Goal: Task Accomplishment & Management: Manage account settings

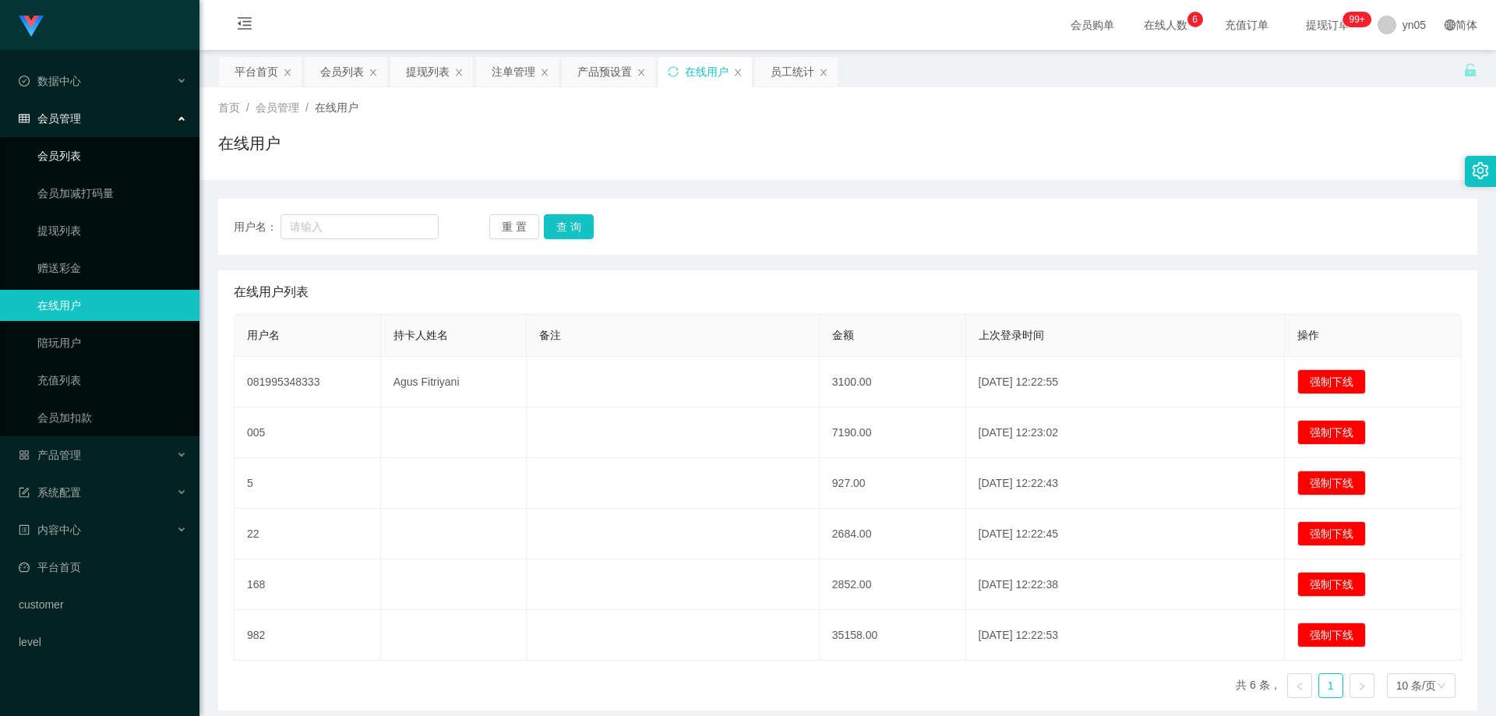
click at [100, 161] on link "会员列表" at bounding box center [112, 155] width 150 height 31
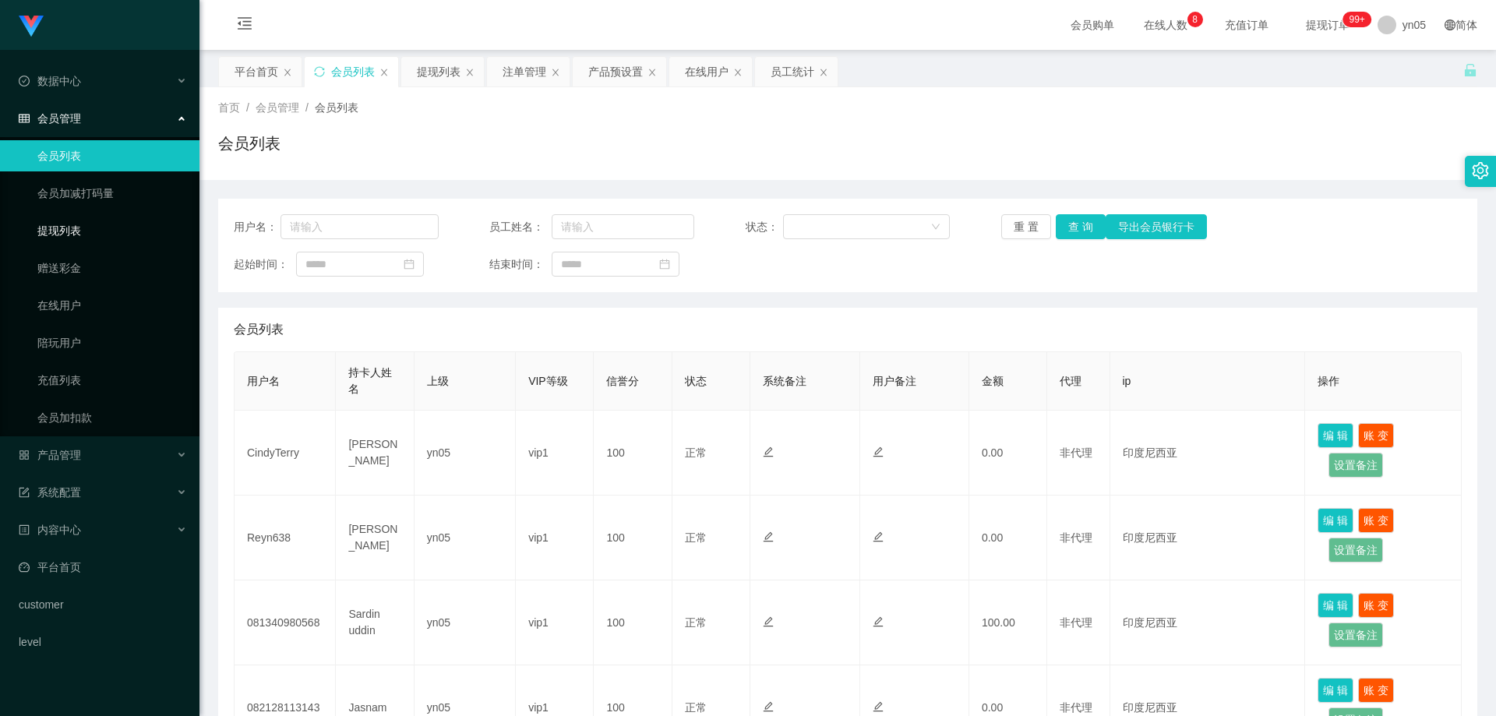
click at [80, 226] on link "提现列表" at bounding box center [112, 230] width 150 height 31
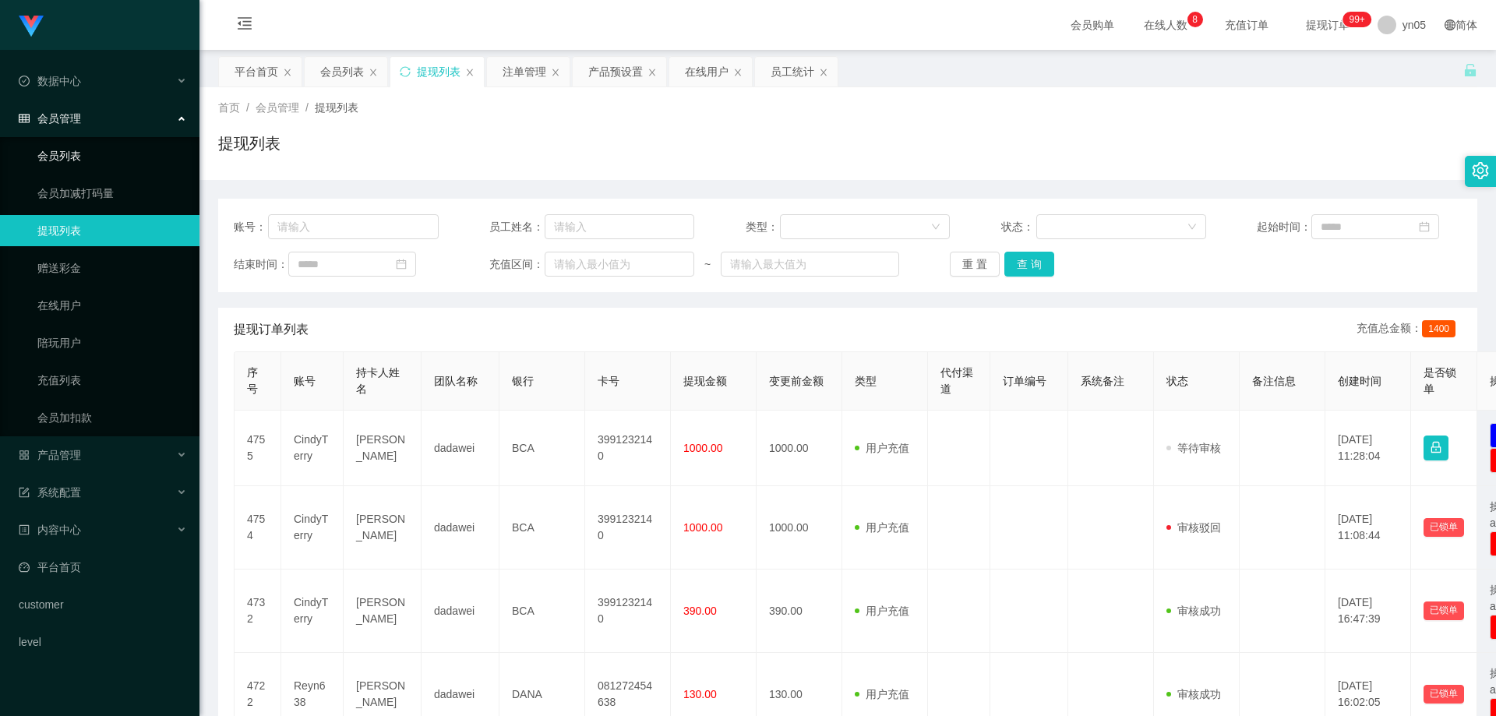
click at [104, 150] on link "会员列表" at bounding box center [112, 155] width 150 height 31
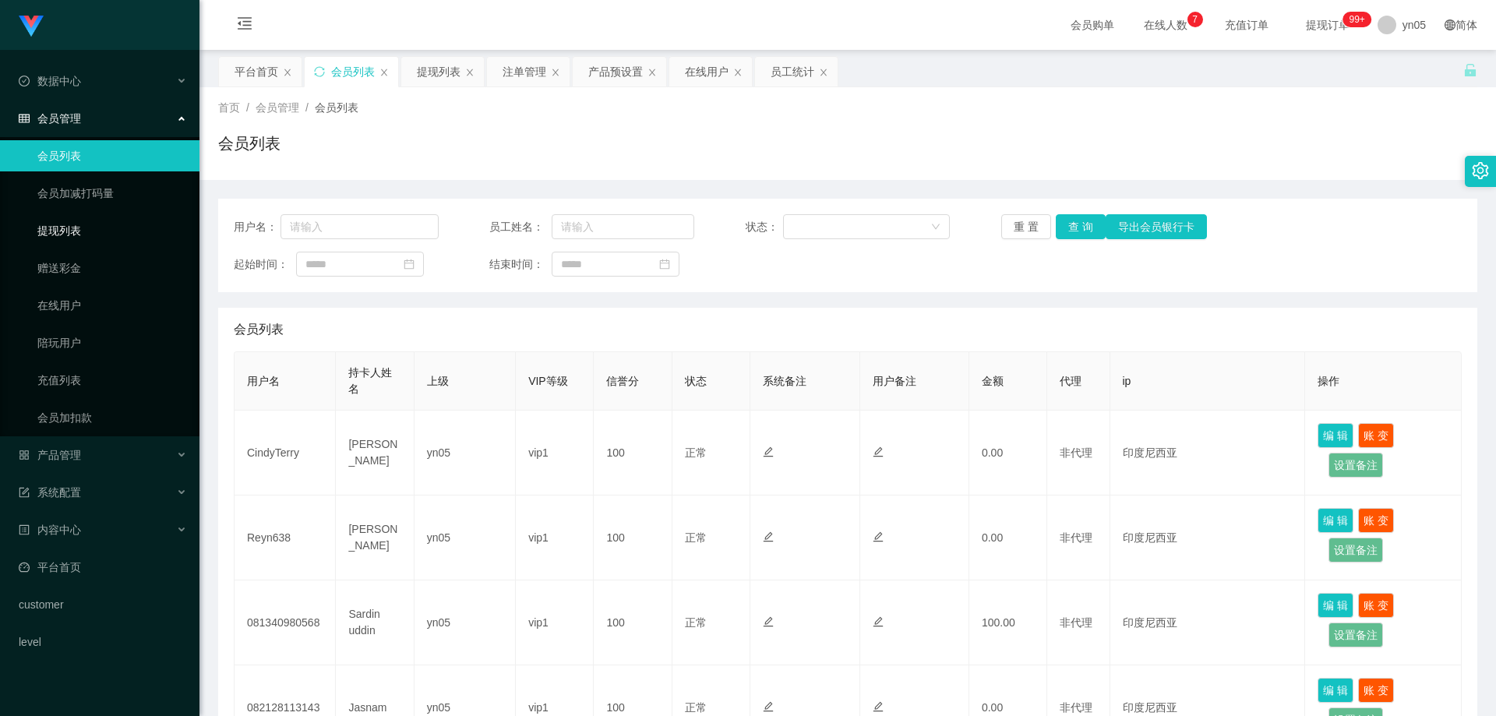
click at [68, 228] on link "提现列表" at bounding box center [112, 230] width 150 height 31
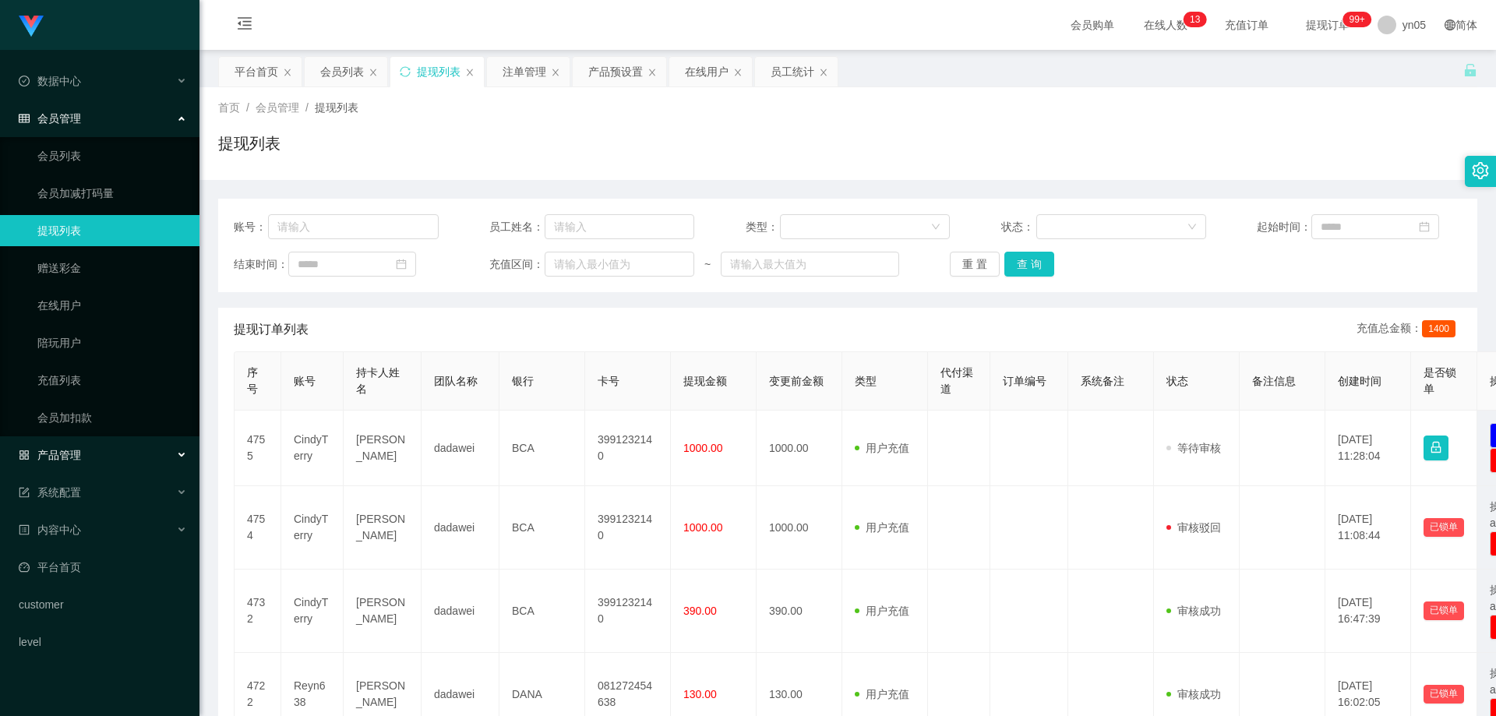
click at [71, 451] on span "产品管理" at bounding box center [50, 455] width 62 height 12
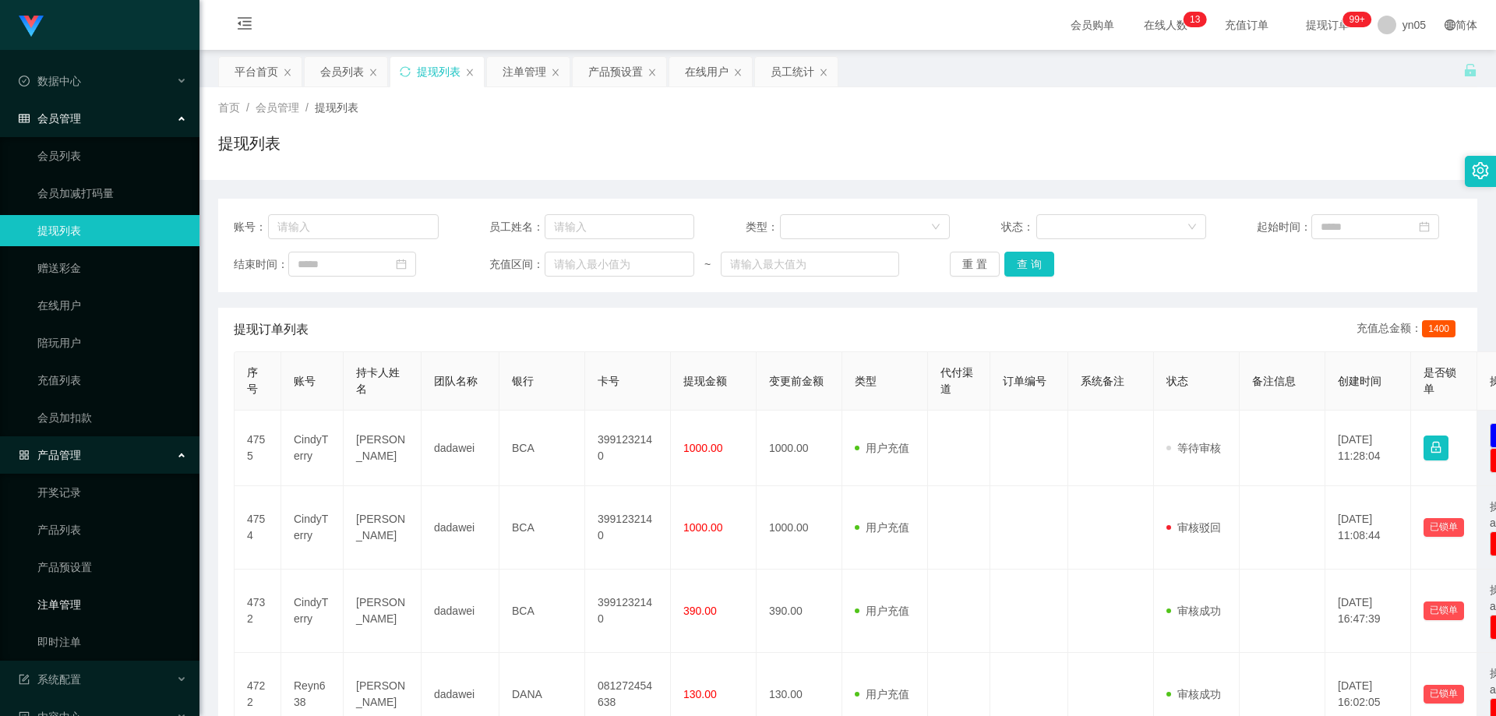
click at [92, 603] on link "注单管理" at bounding box center [112, 604] width 150 height 31
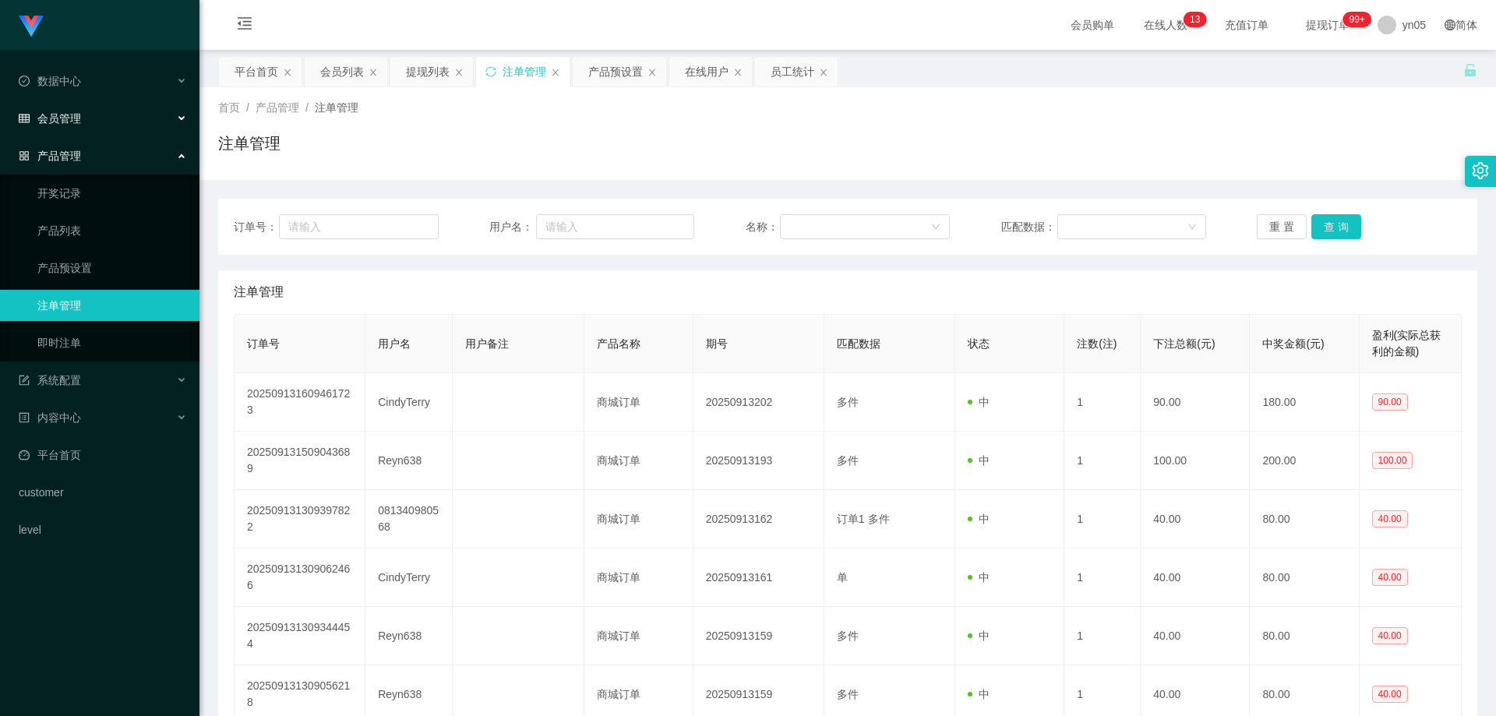
drag, startPoint x: 82, startPoint y: 107, endPoint x: 79, endPoint y: 122, distance: 15.1
click at [80, 108] on div "会员管理" at bounding box center [99, 118] width 199 height 31
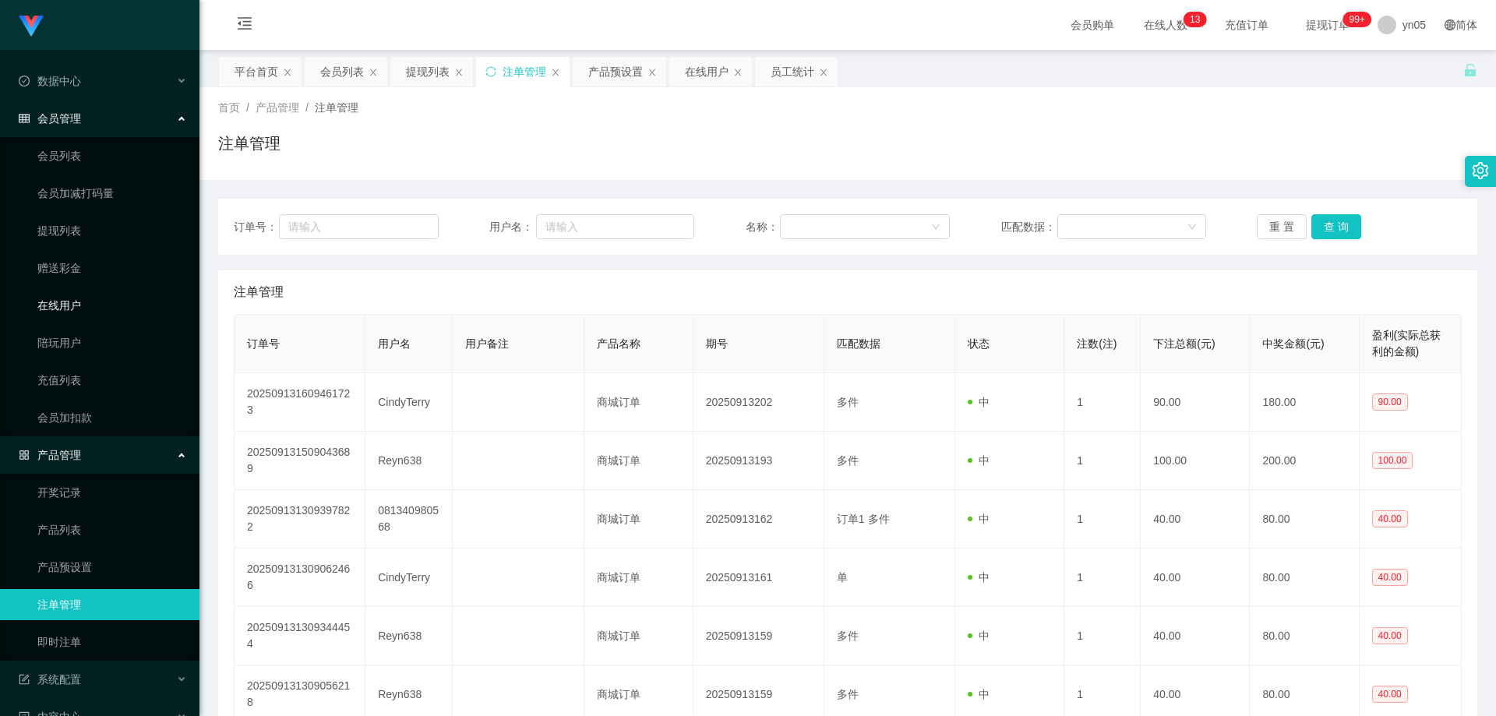
click at [71, 316] on link "在线用户" at bounding box center [112, 305] width 150 height 31
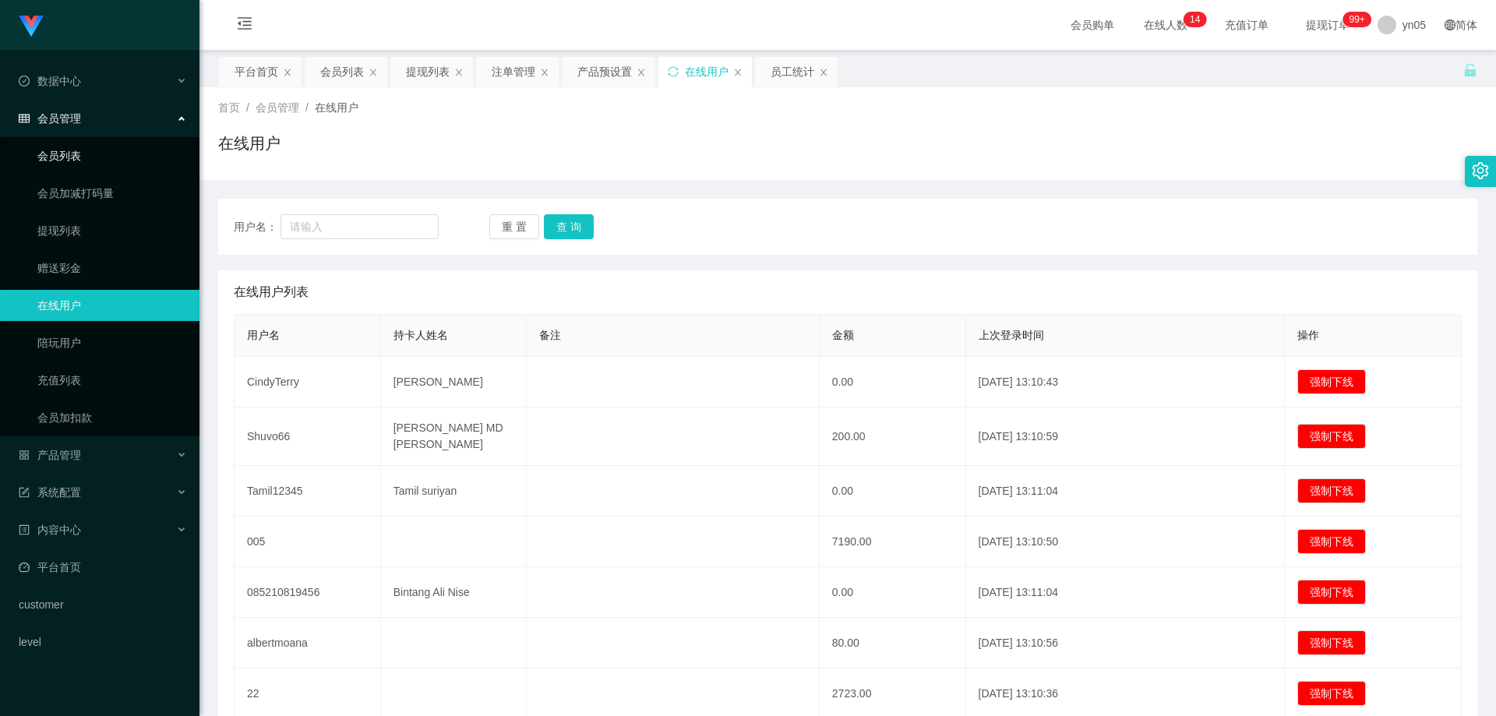
click at [76, 157] on link "会员列表" at bounding box center [112, 155] width 150 height 31
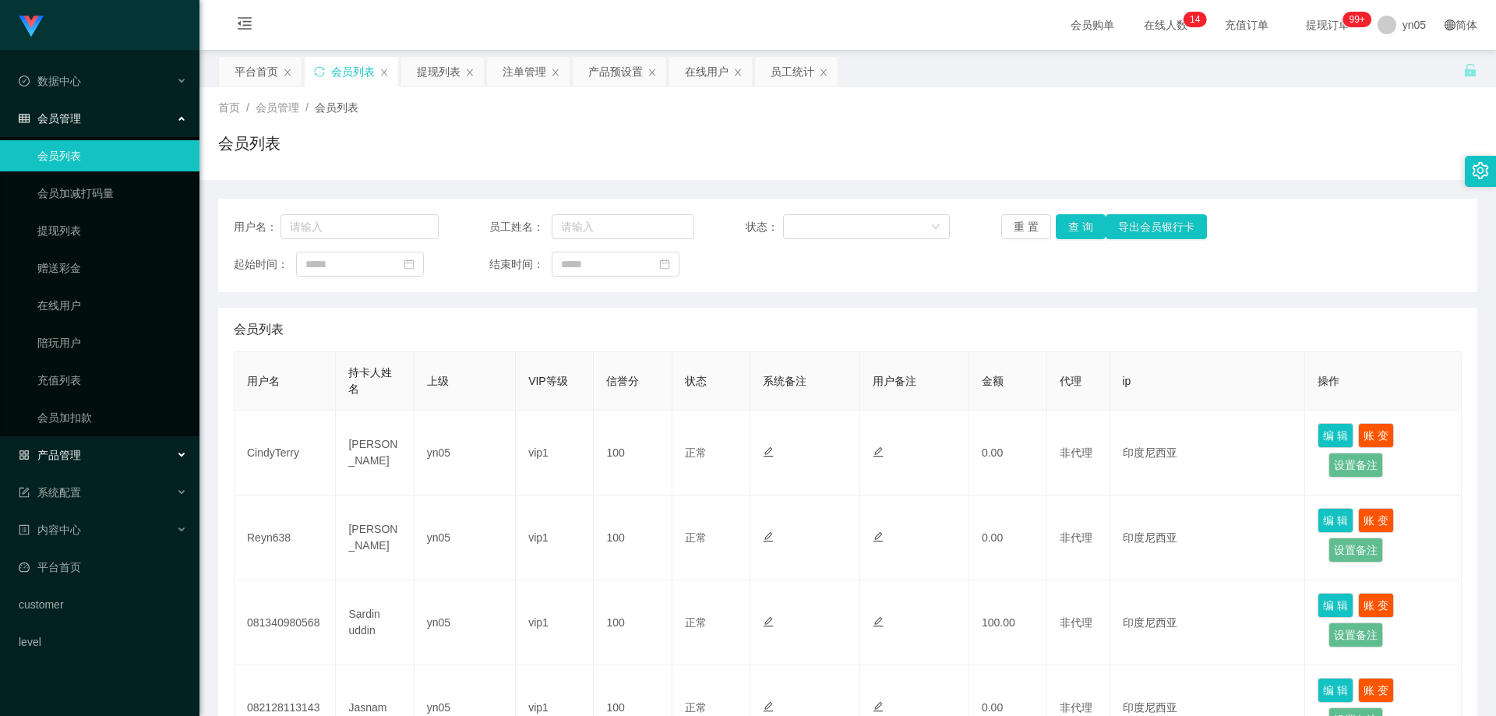
click at [76, 459] on span "产品管理" at bounding box center [50, 455] width 62 height 12
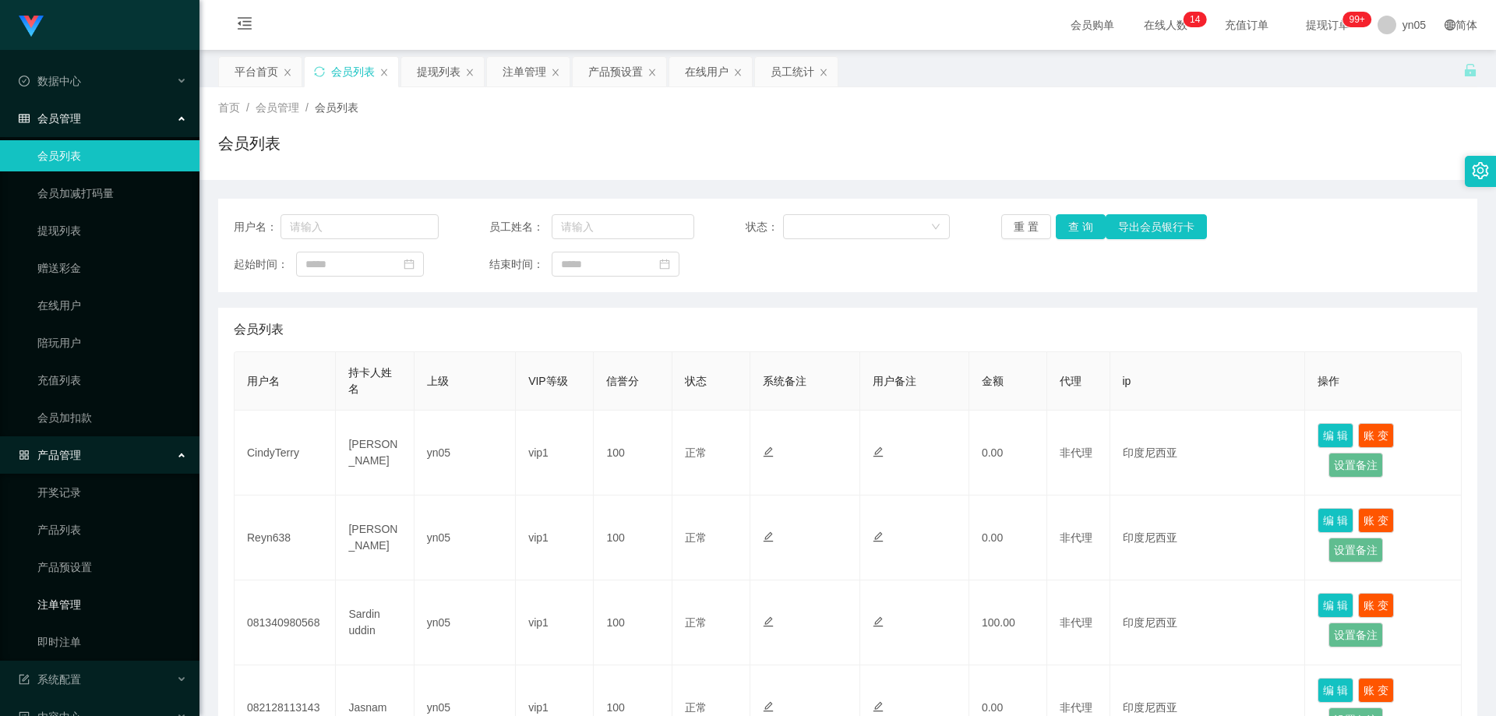
click at [82, 610] on link "注单管理" at bounding box center [112, 604] width 150 height 31
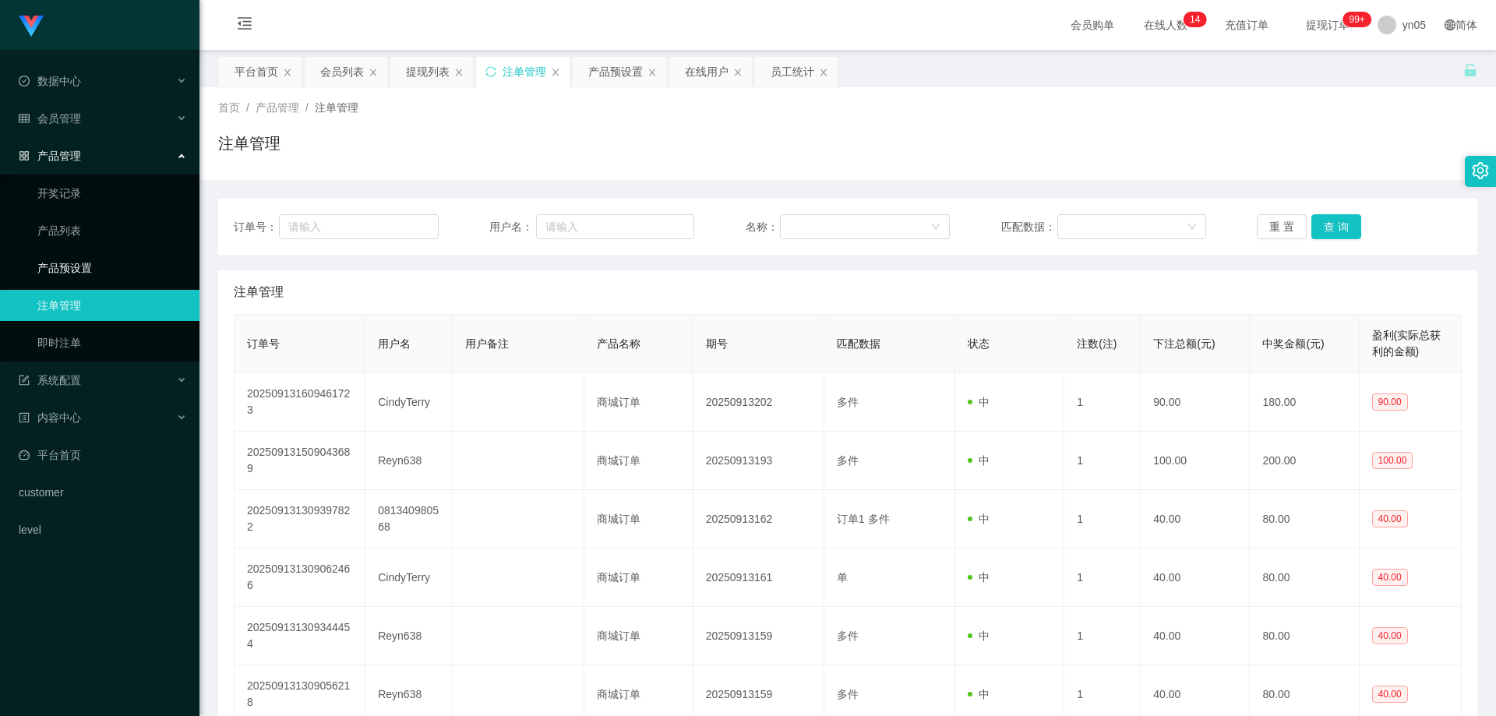
click at [91, 274] on link "产品预设置" at bounding box center [112, 267] width 150 height 31
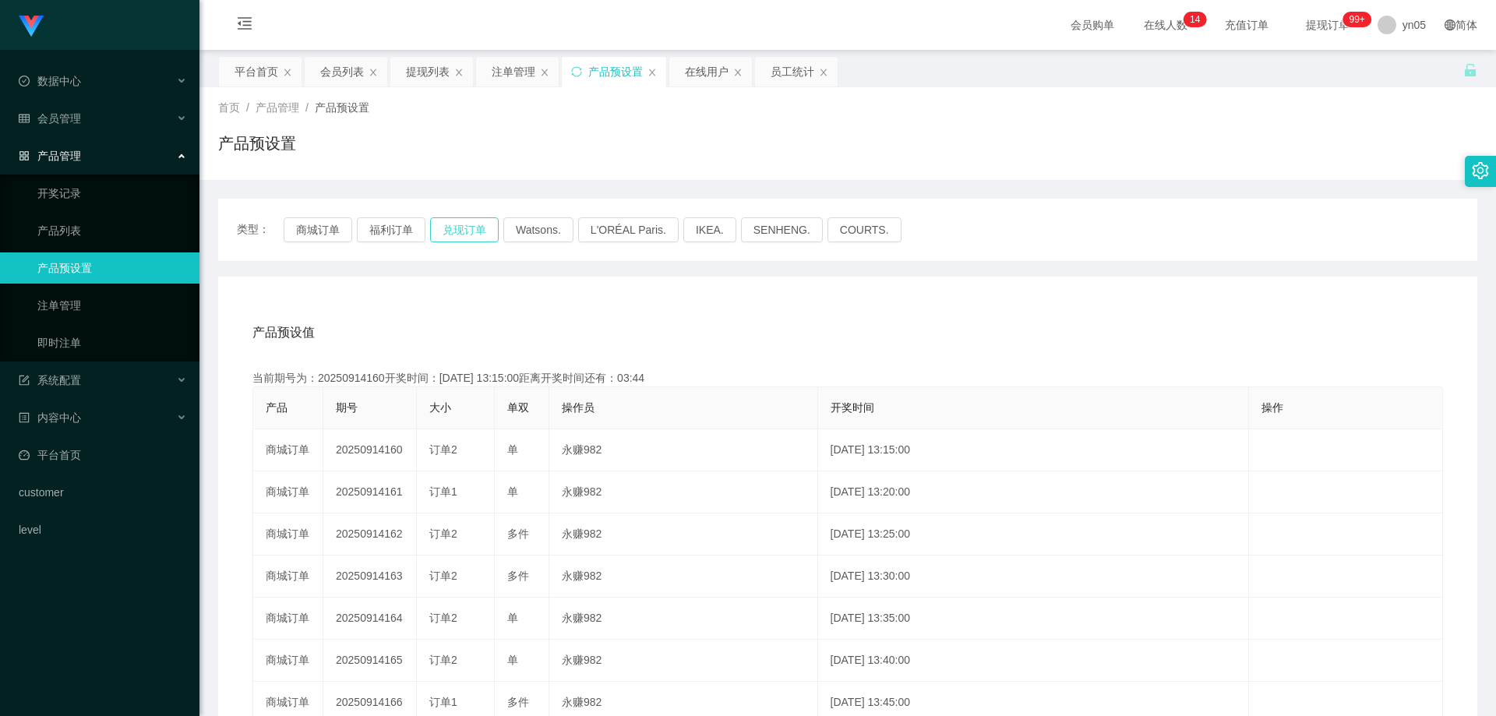
click at [471, 223] on button "兑现订单" at bounding box center [464, 229] width 69 height 25
click at [90, 112] on div "会员管理" at bounding box center [99, 118] width 199 height 31
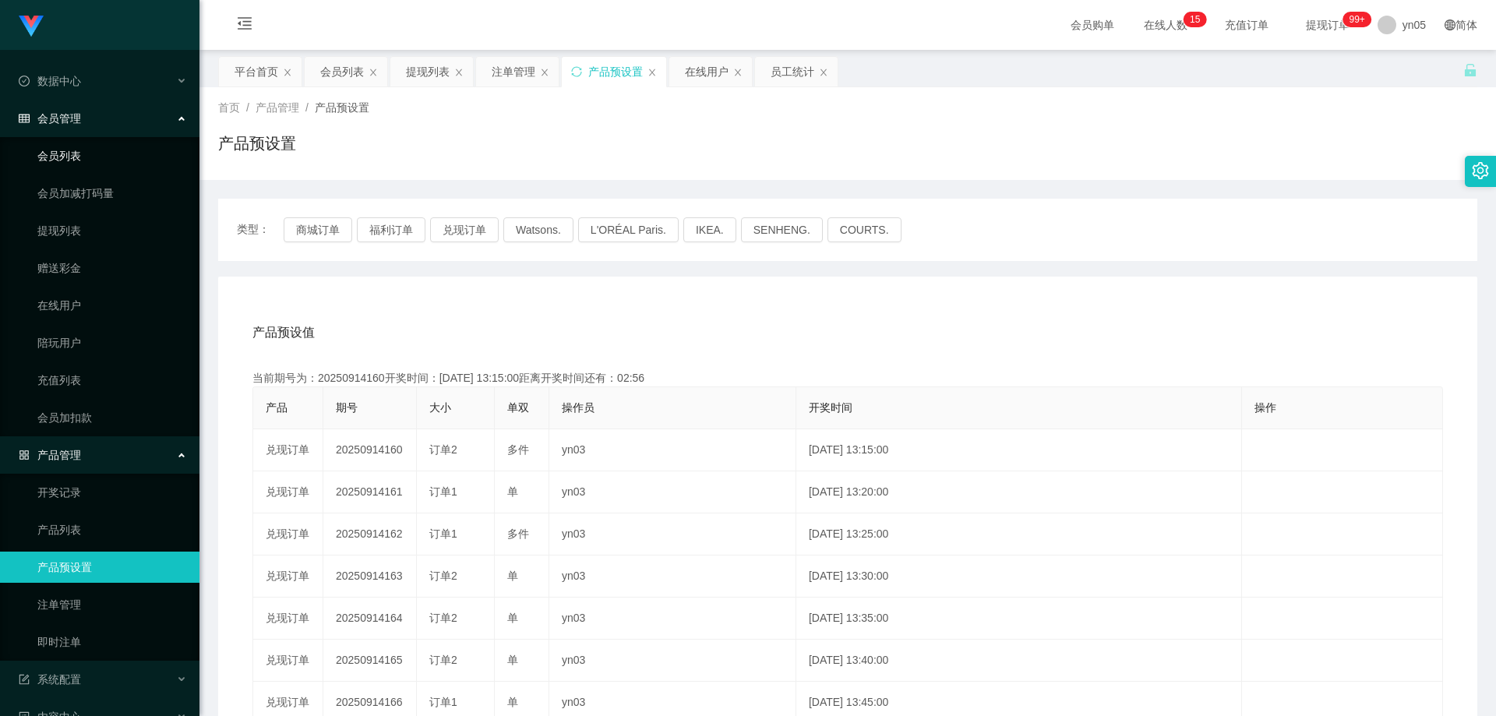
click at [64, 161] on link "会员列表" at bounding box center [112, 155] width 150 height 31
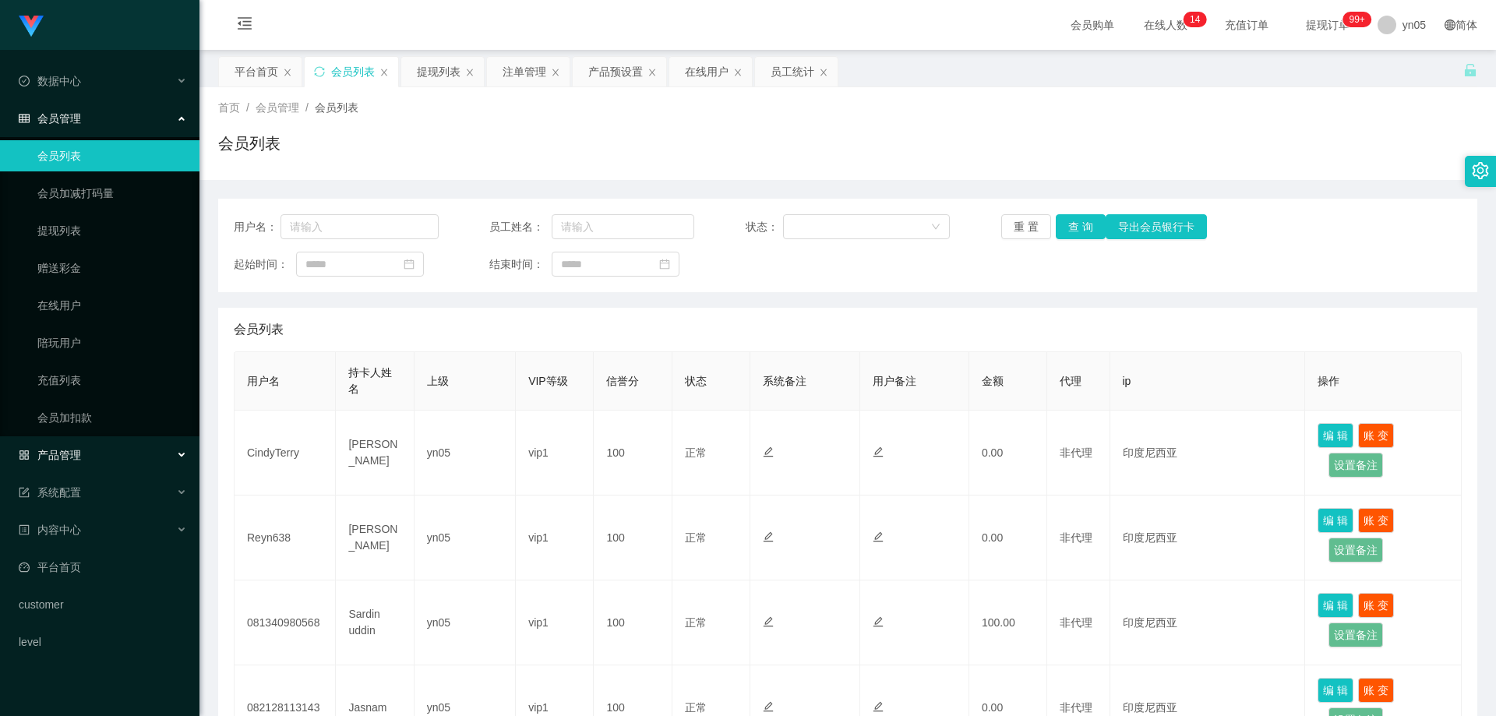
click at [74, 450] on span "产品管理" at bounding box center [50, 455] width 62 height 12
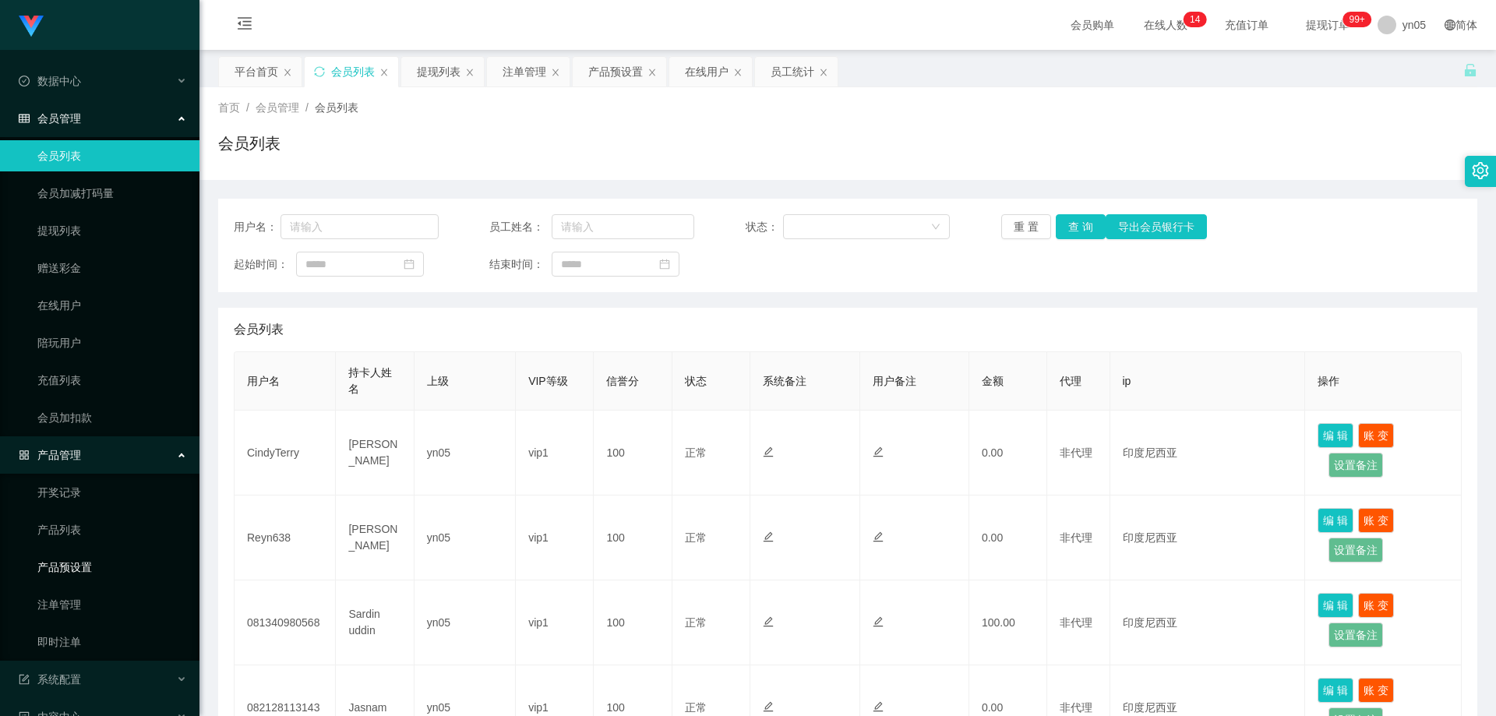
click at [92, 567] on link "产品预设置" at bounding box center [112, 567] width 150 height 31
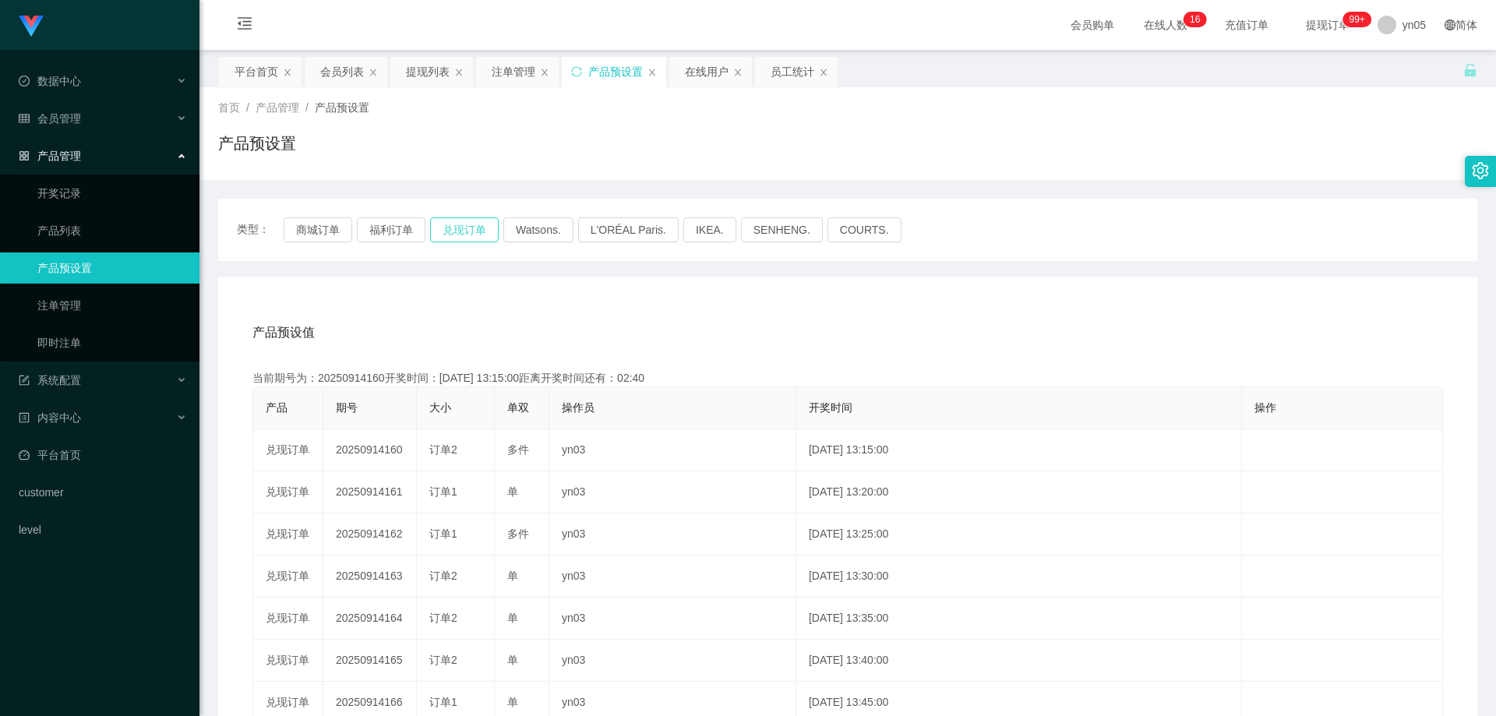
click at [456, 233] on button "兑现订单" at bounding box center [464, 229] width 69 height 25
click at [69, 124] on span "会员管理" at bounding box center [50, 118] width 62 height 12
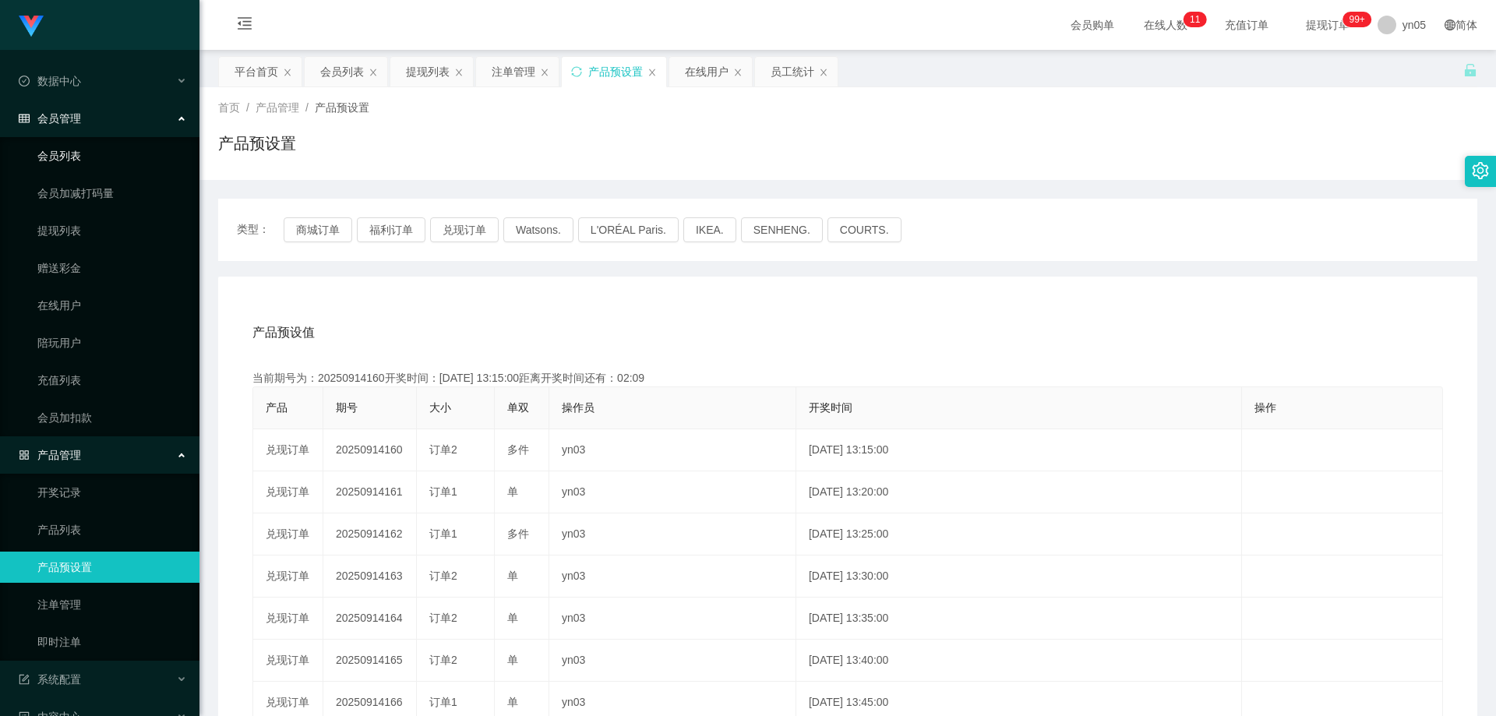
click at [79, 161] on link "会员列表" at bounding box center [112, 155] width 150 height 31
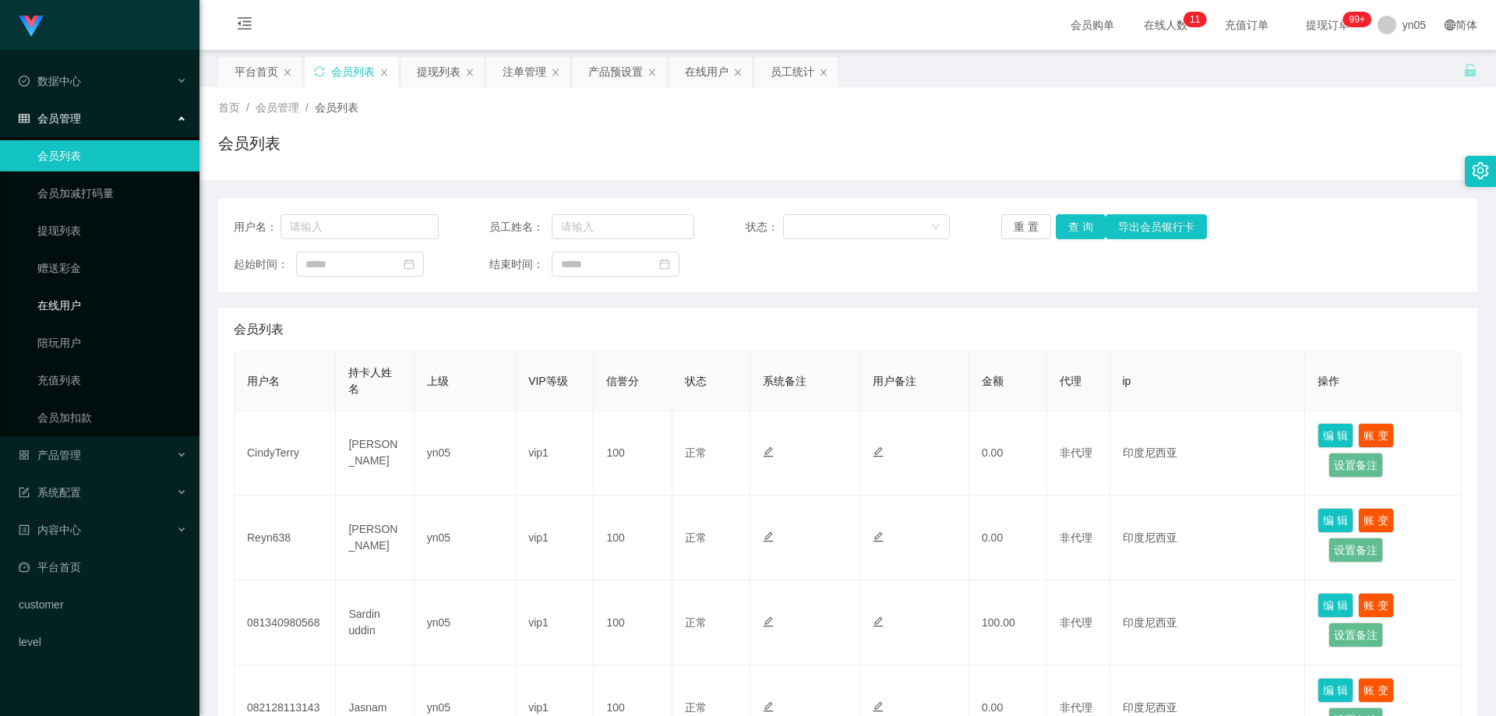
click at [86, 305] on link "在线用户" at bounding box center [112, 305] width 150 height 31
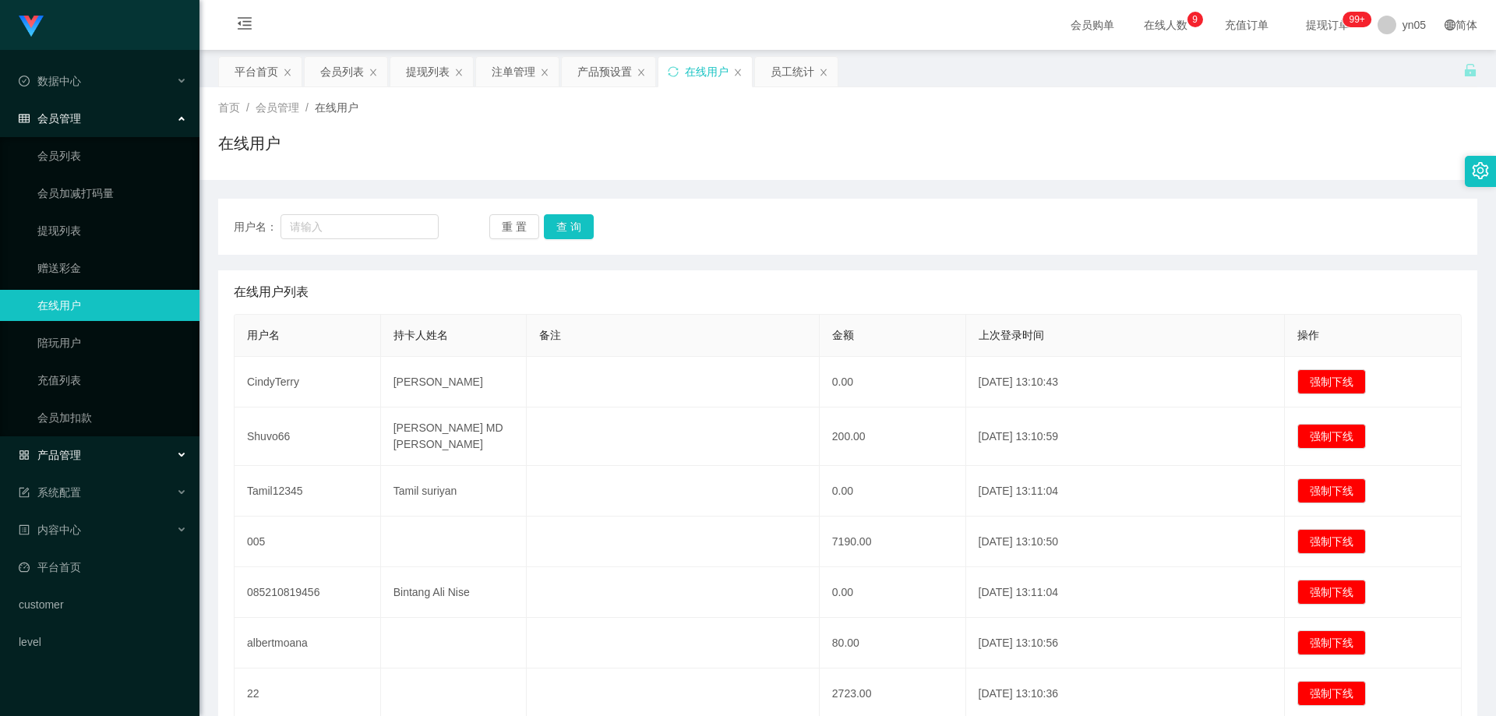
click at [79, 457] on span "产品管理" at bounding box center [50, 455] width 62 height 12
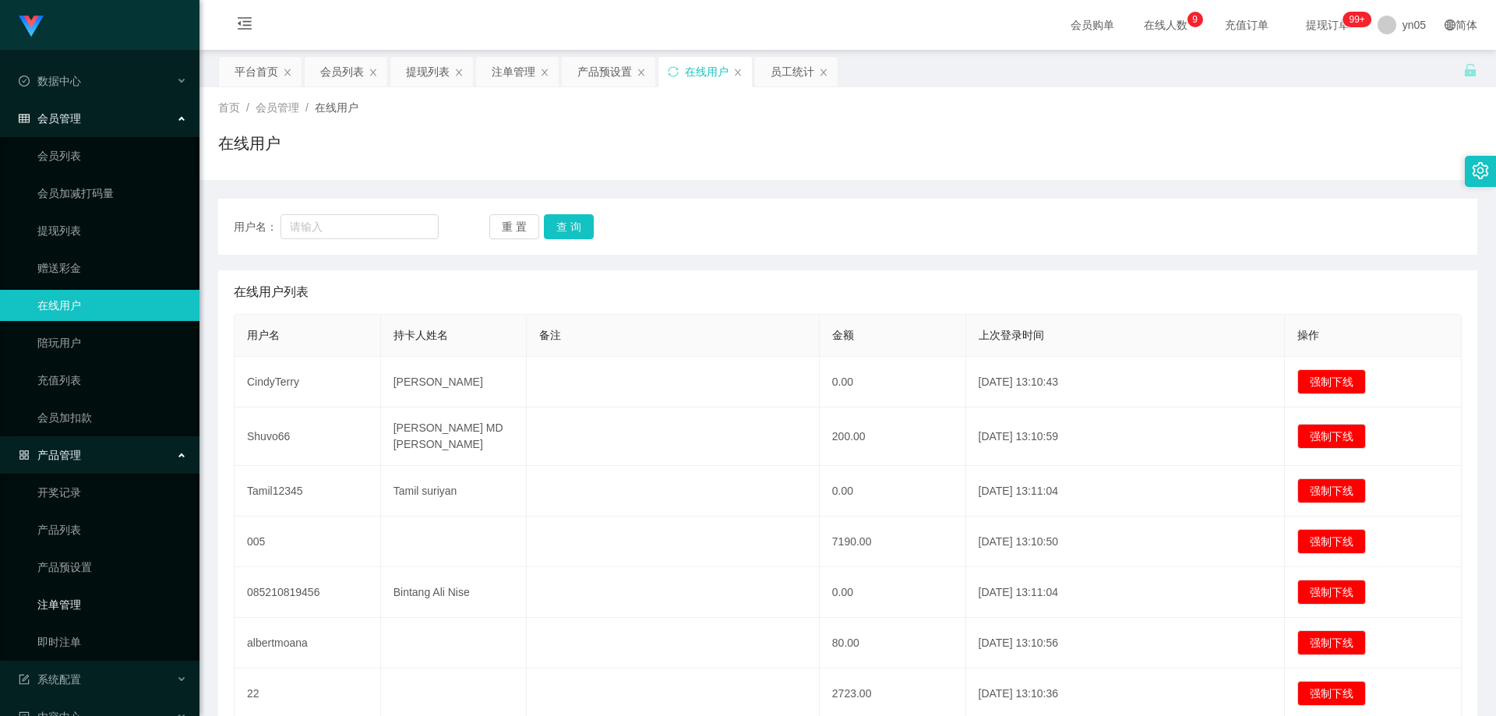
click at [77, 602] on link "注单管理" at bounding box center [112, 604] width 150 height 31
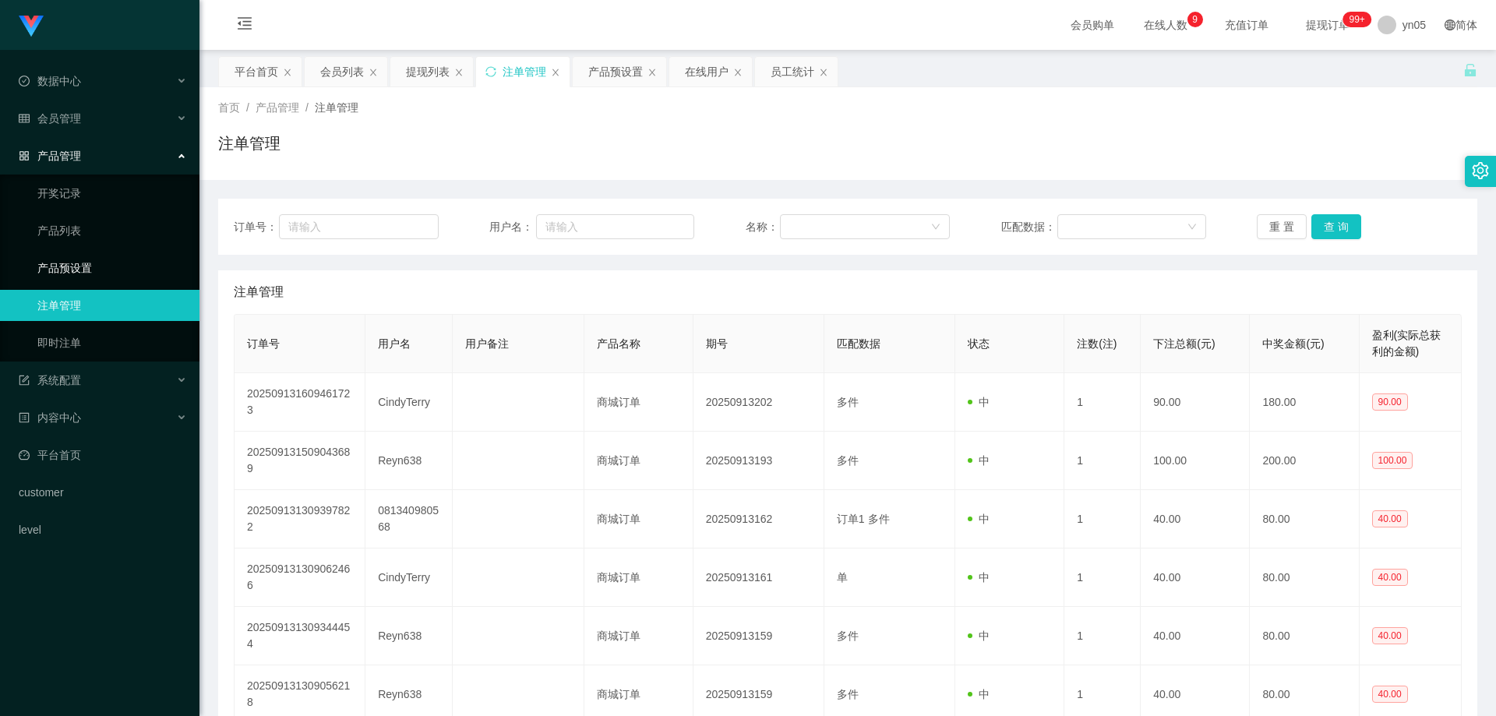
click at [83, 267] on link "产品预设置" at bounding box center [112, 267] width 150 height 31
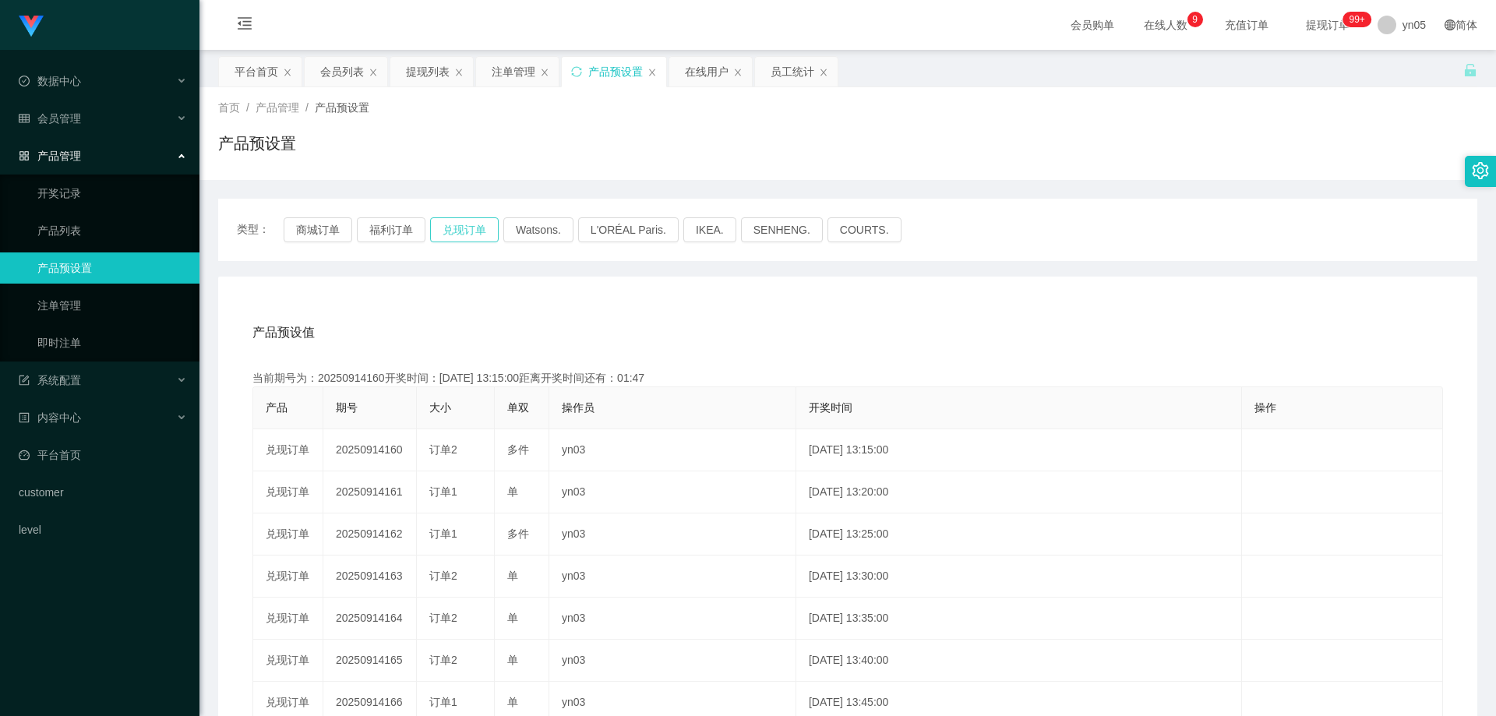
click at [454, 228] on button "兑现订单" at bounding box center [464, 229] width 69 height 25
click at [79, 125] on div "会员管理" at bounding box center [99, 118] width 199 height 31
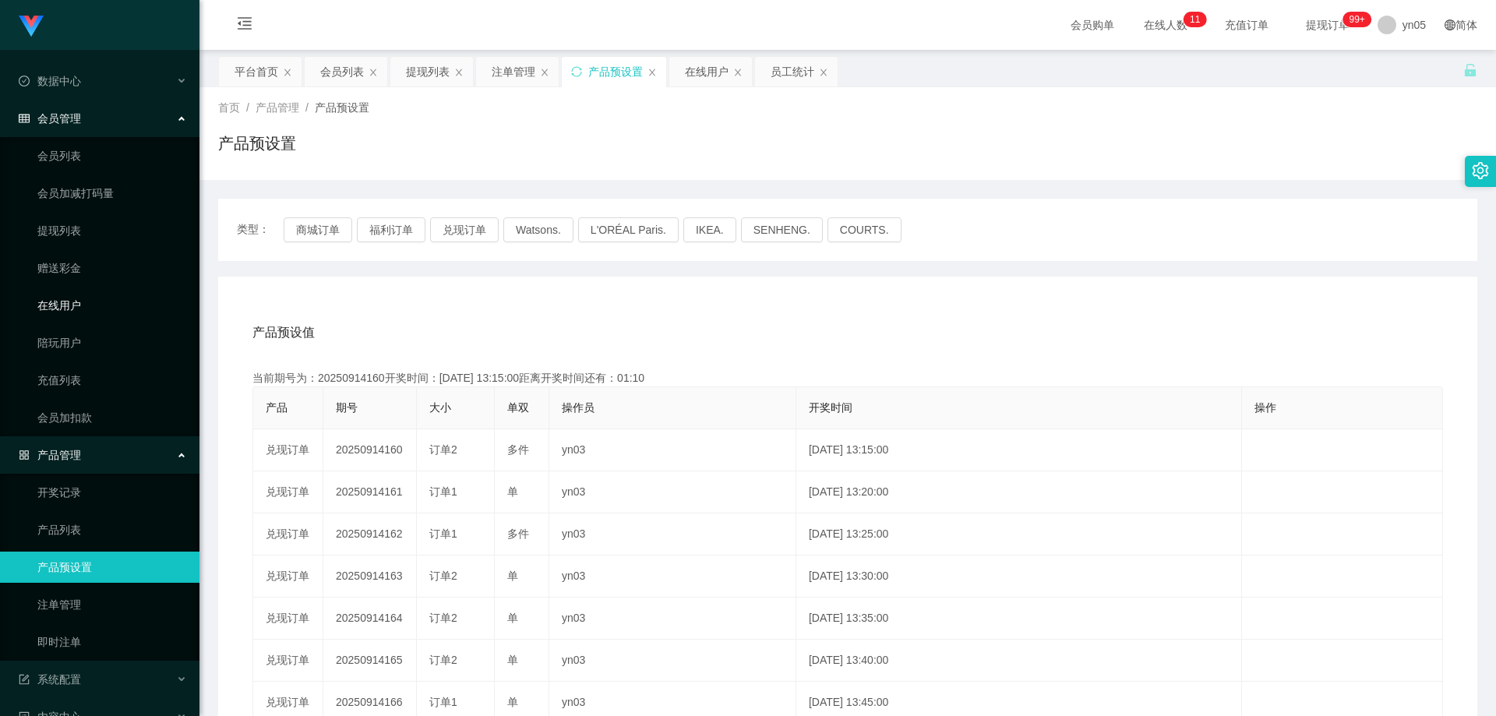
drag, startPoint x: 68, startPoint y: 315, endPoint x: 69, endPoint y: 301, distance: 14.1
click at [68, 315] on link "在线用户" at bounding box center [112, 305] width 150 height 31
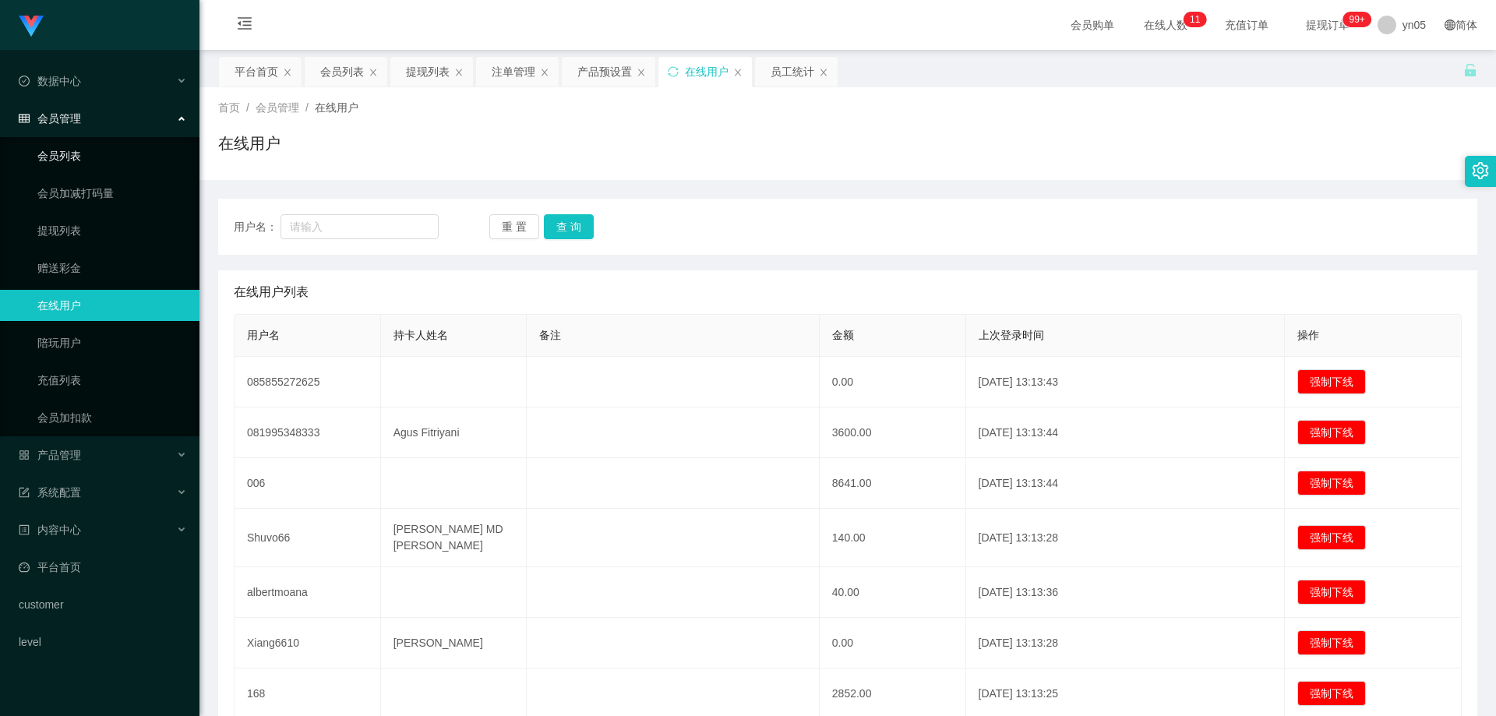
click at [102, 155] on link "会员列表" at bounding box center [112, 155] width 150 height 31
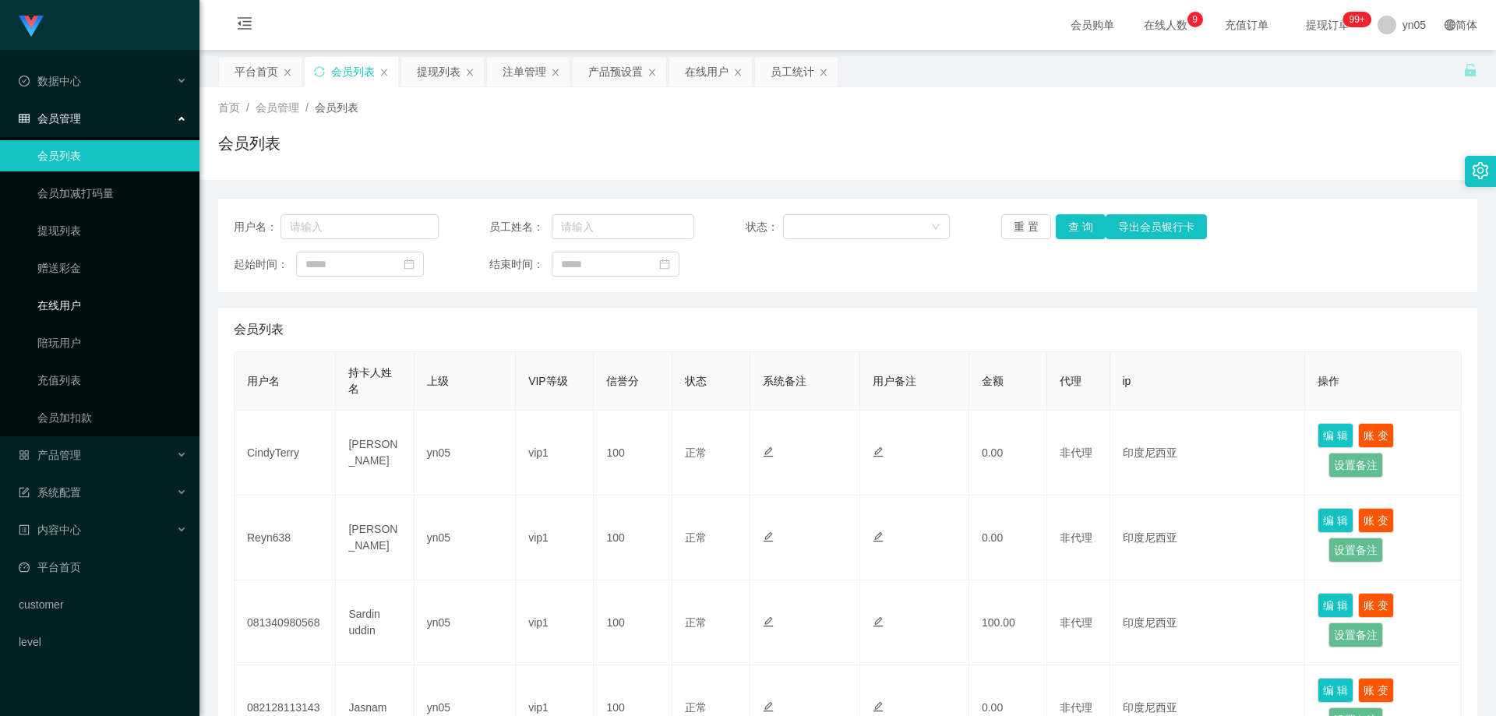
click at [65, 307] on link "在线用户" at bounding box center [112, 305] width 150 height 31
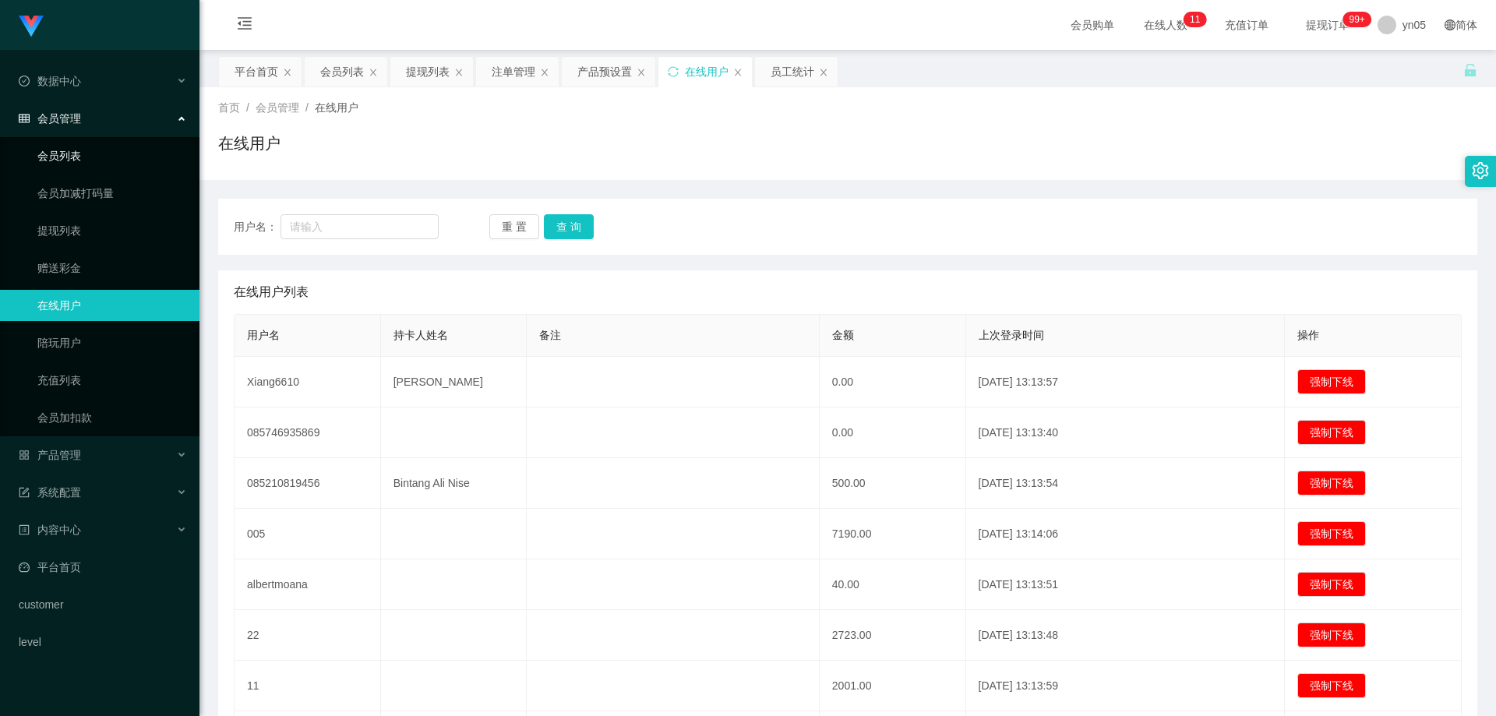
click at [111, 158] on link "会员列表" at bounding box center [112, 155] width 150 height 31
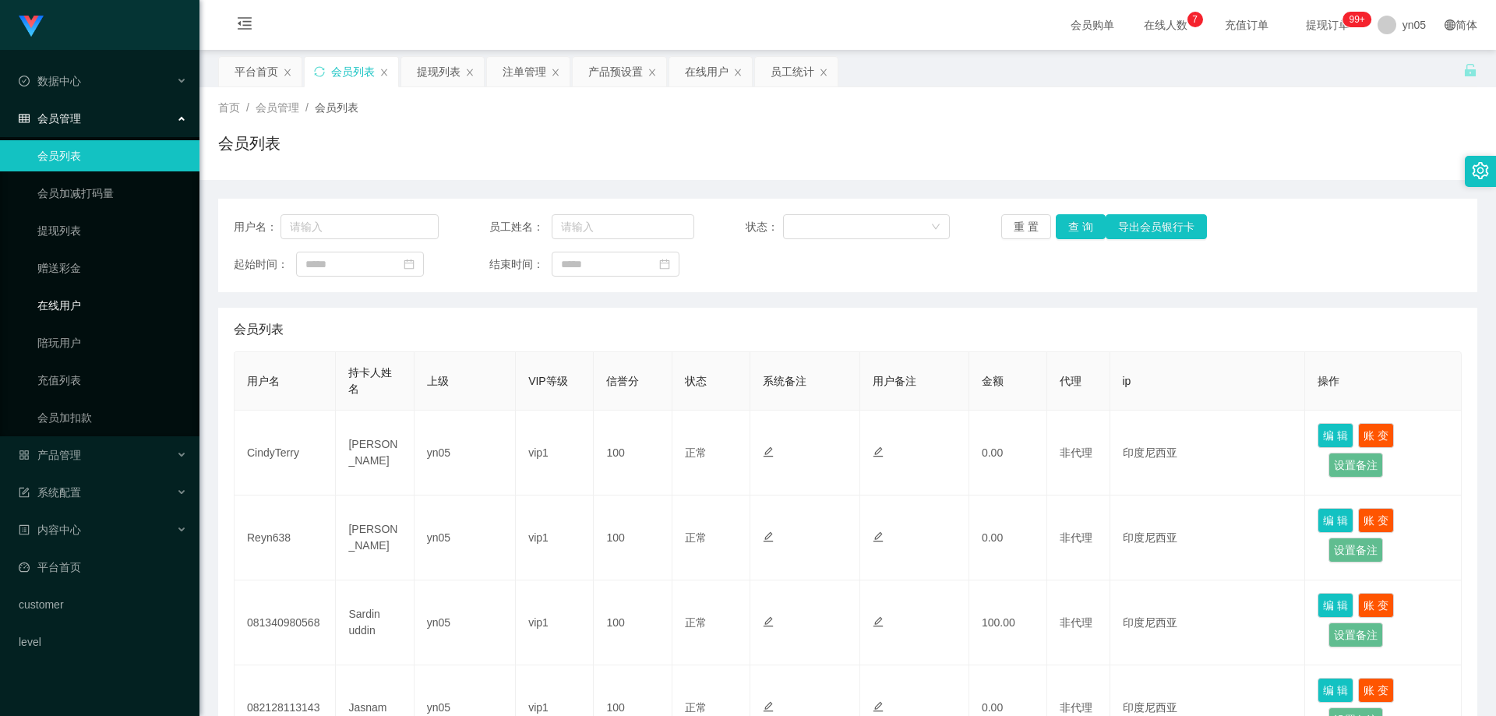
click at [69, 309] on link "在线用户" at bounding box center [112, 305] width 150 height 31
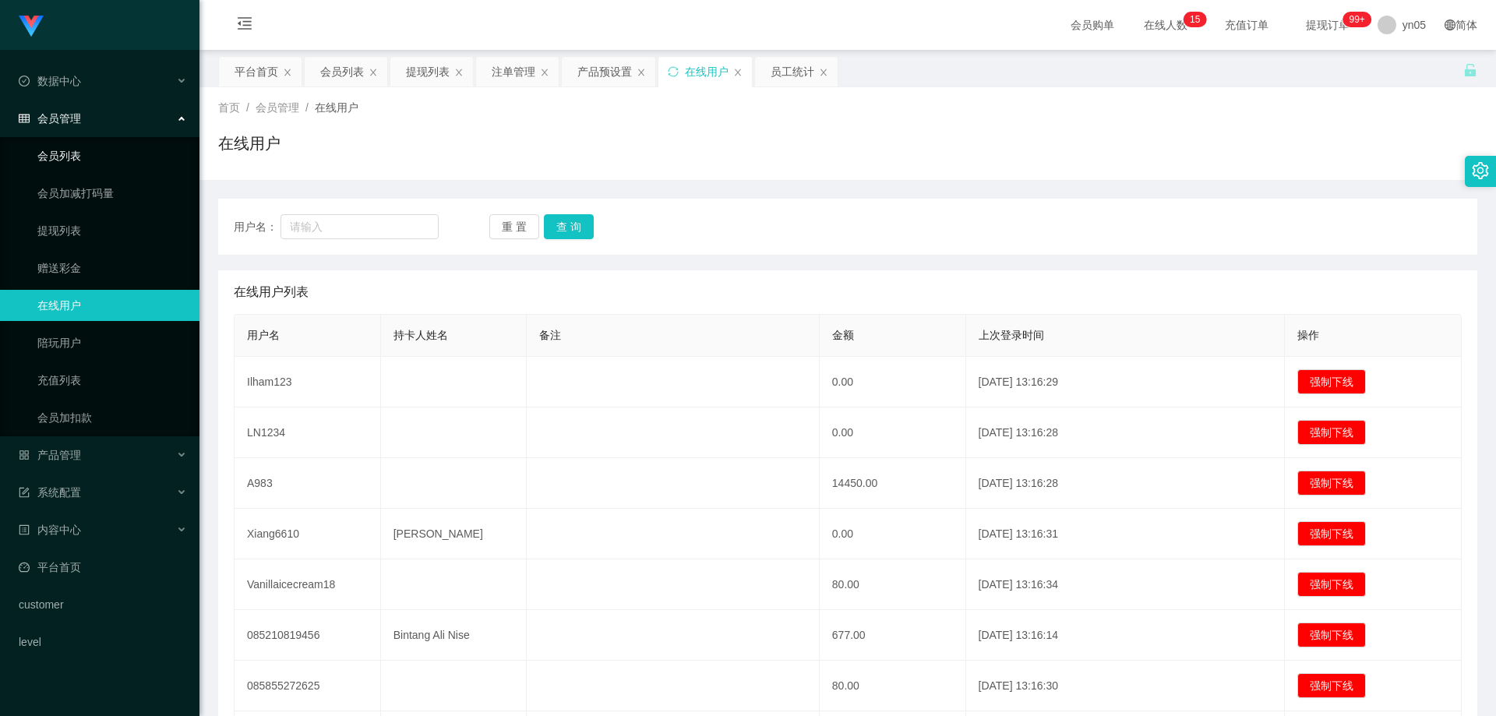
click at [72, 159] on link "会员列表" at bounding box center [112, 155] width 150 height 31
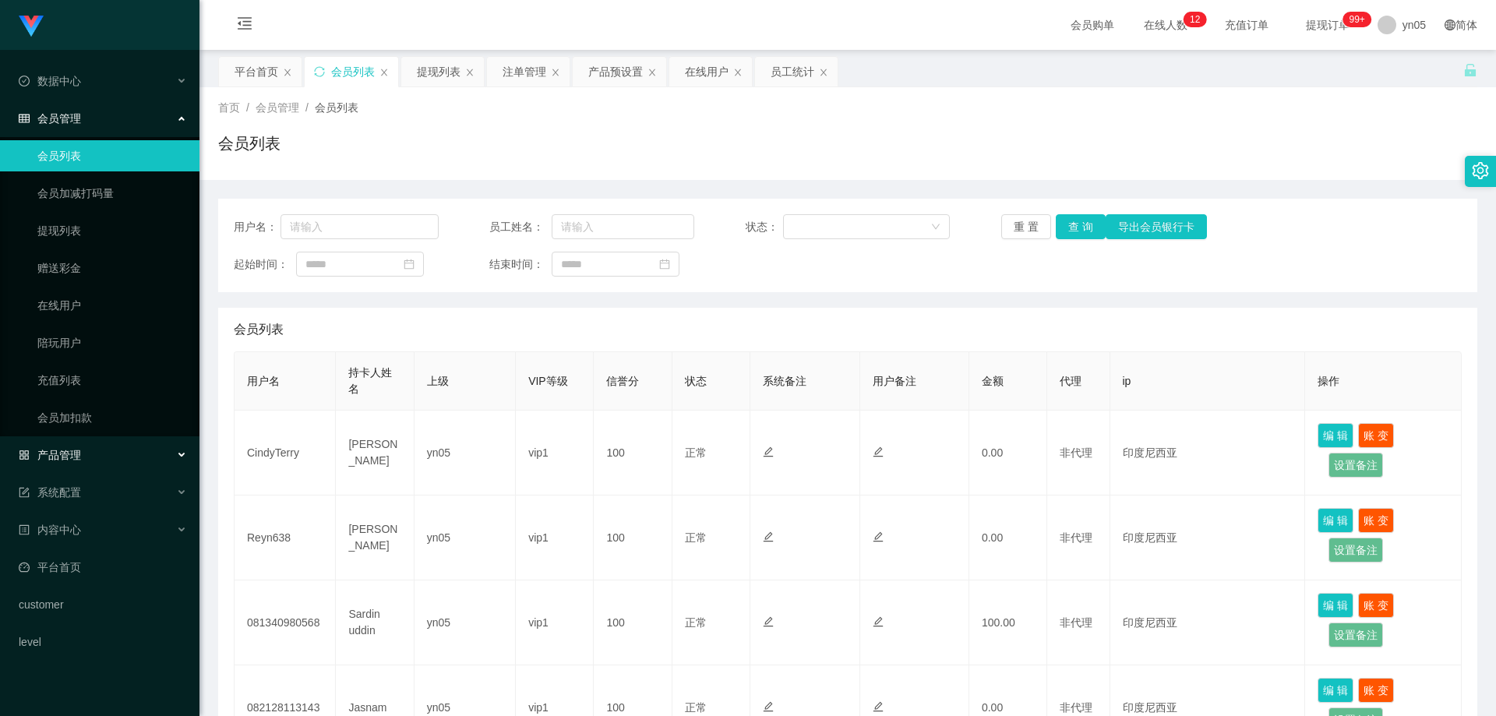
click at [79, 449] on span "产品管理" at bounding box center [50, 455] width 62 height 12
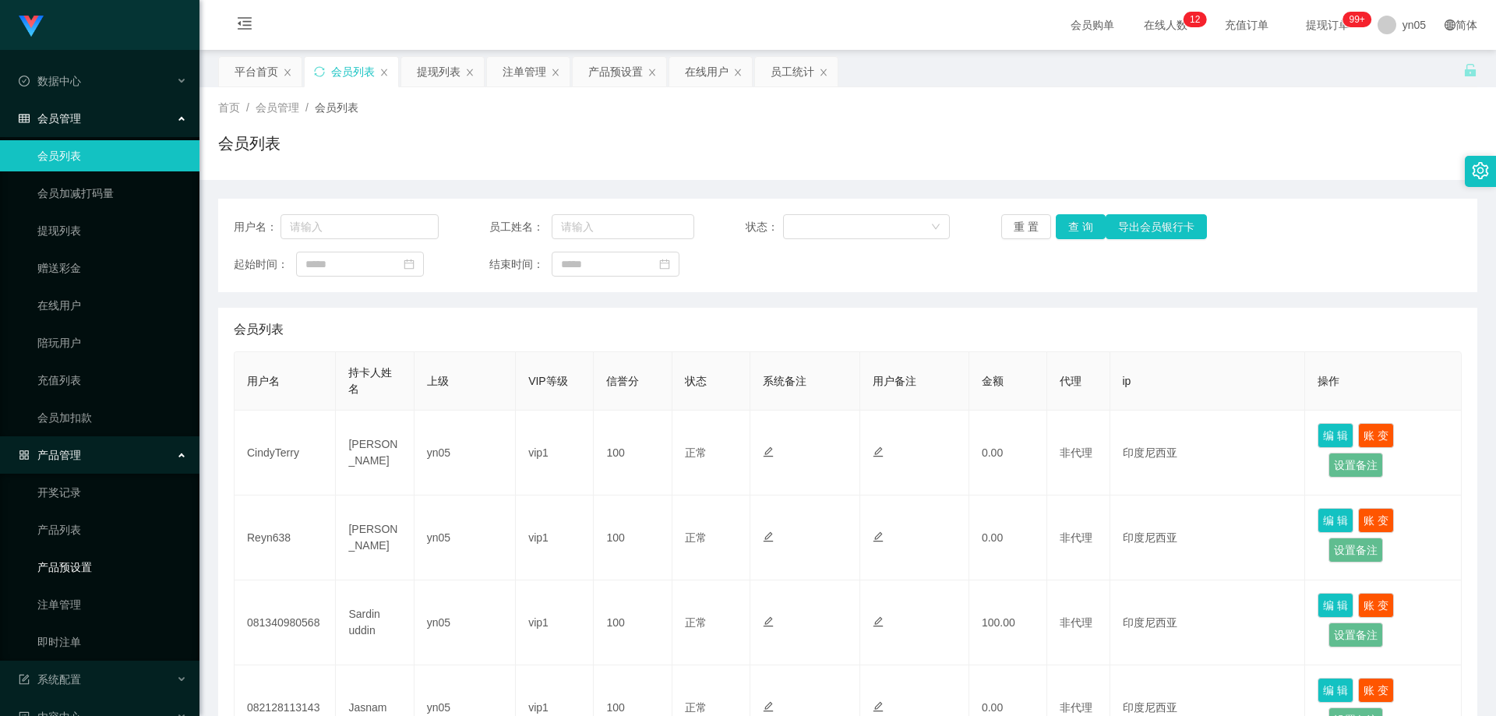
click at [91, 573] on link "产品预设置" at bounding box center [112, 567] width 150 height 31
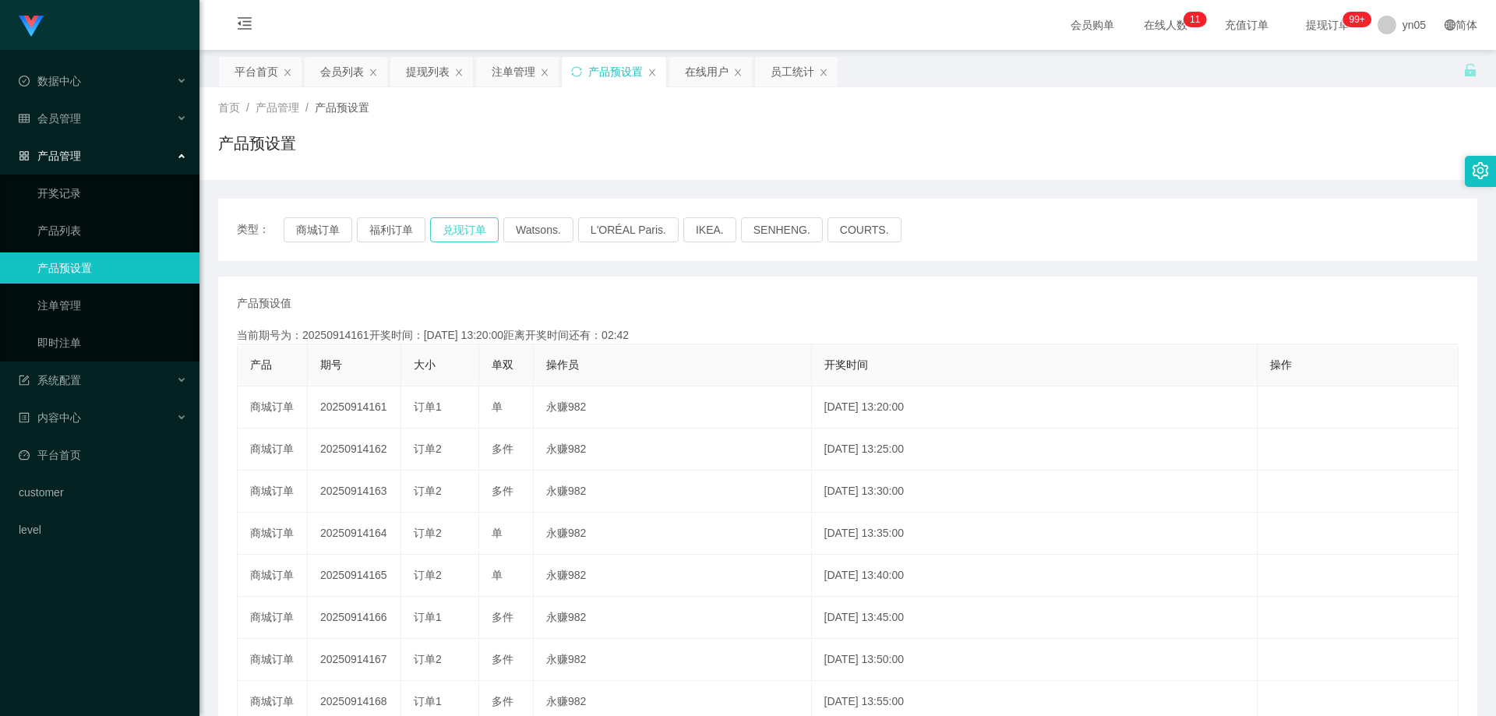
click at [457, 235] on button "兑现订单" at bounding box center [464, 229] width 69 height 25
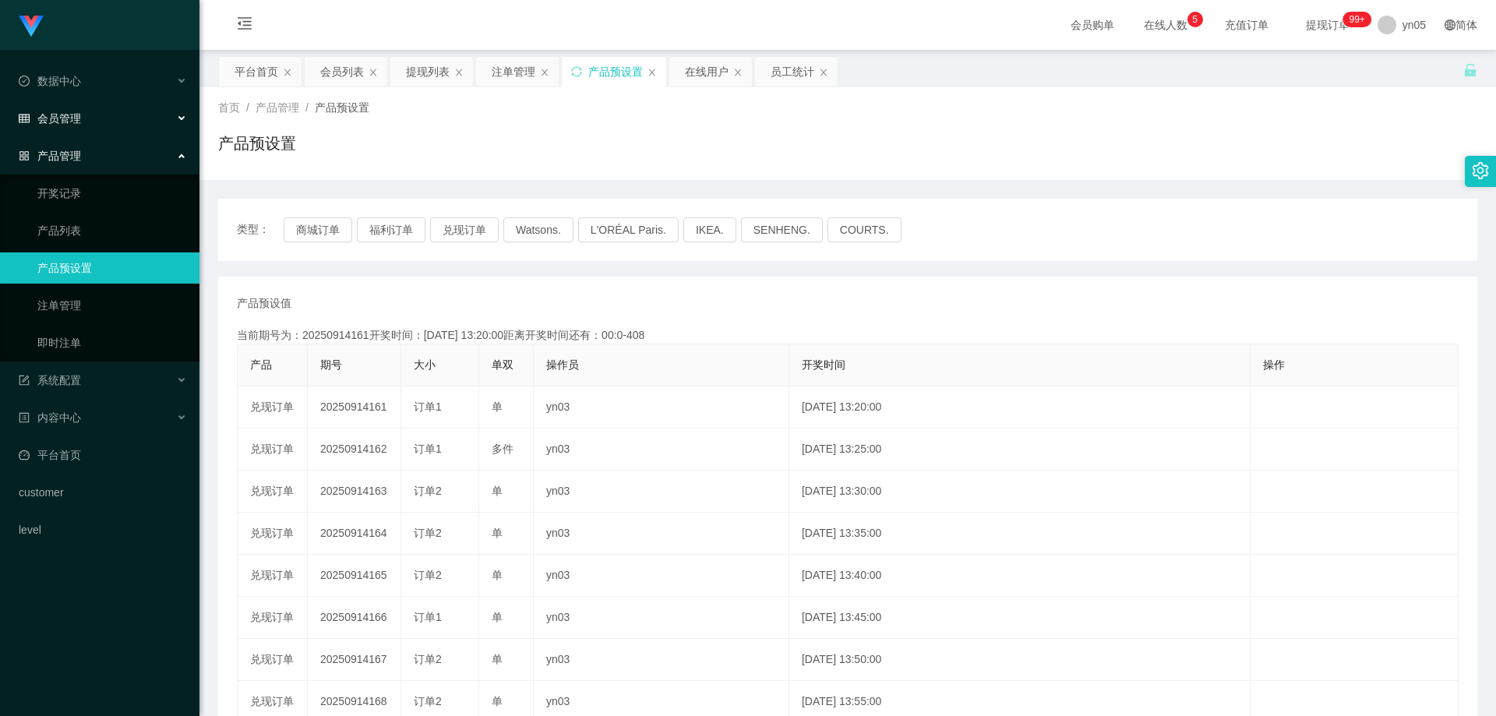
click at [82, 117] on div "会员管理" at bounding box center [99, 118] width 199 height 31
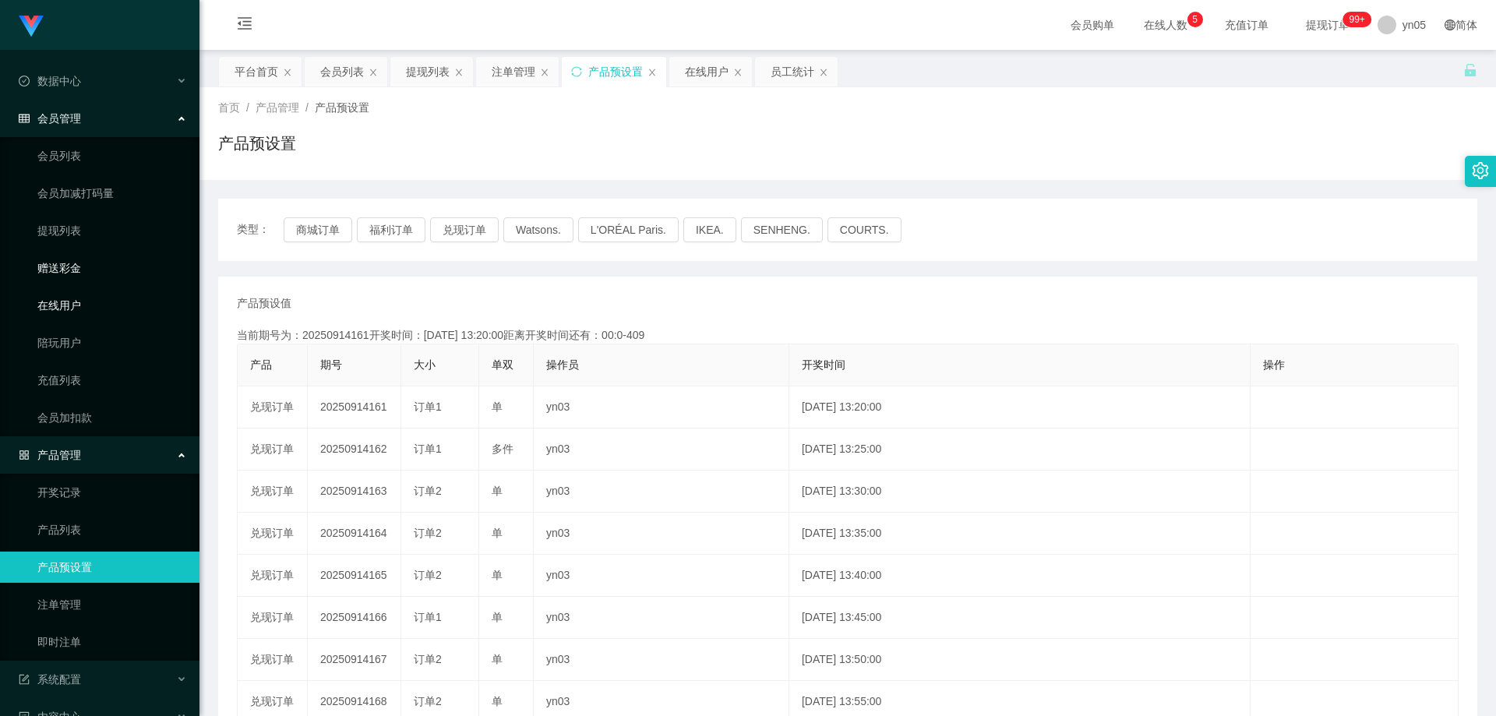
click at [73, 305] on link "在线用户" at bounding box center [112, 305] width 150 height 31
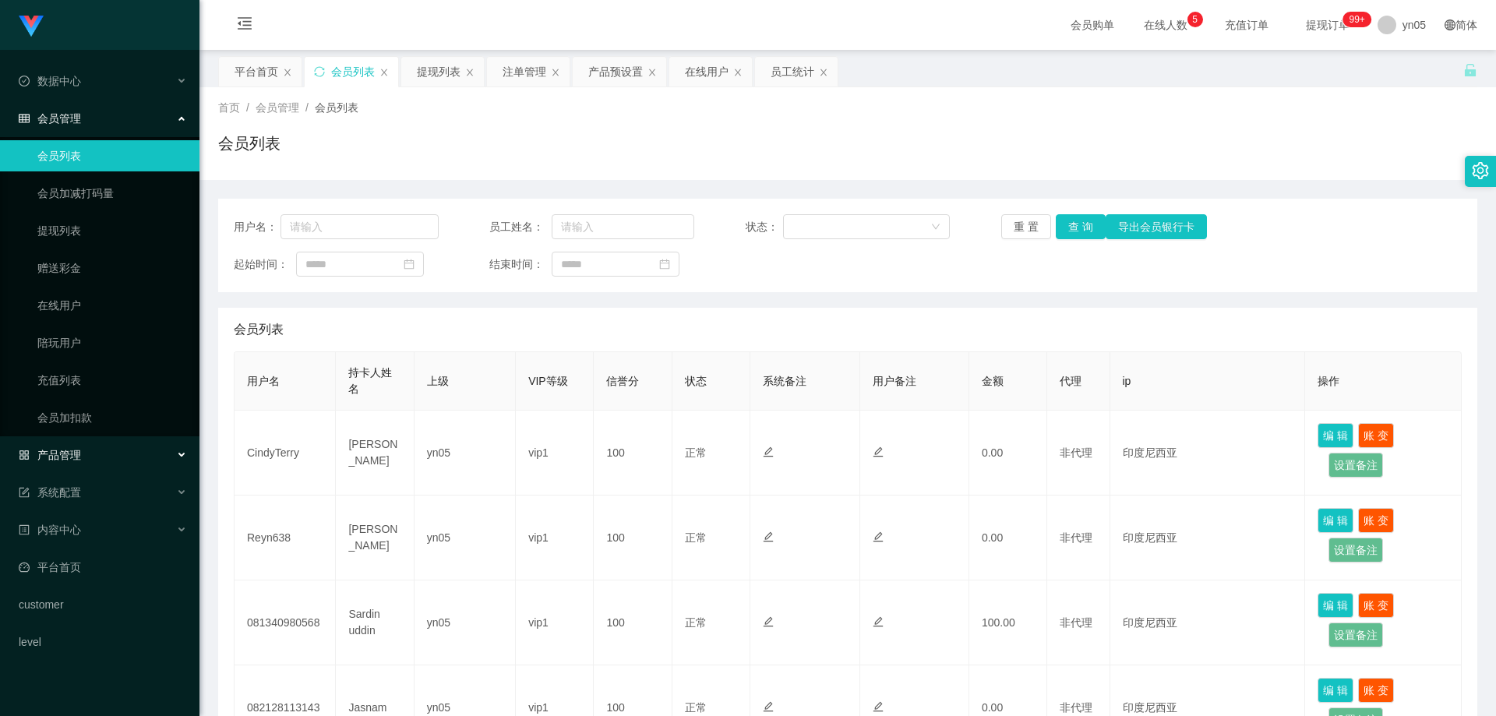
click at [94, 456] on div "产品管理" at bounding box center [99, 455] width 199 height 31
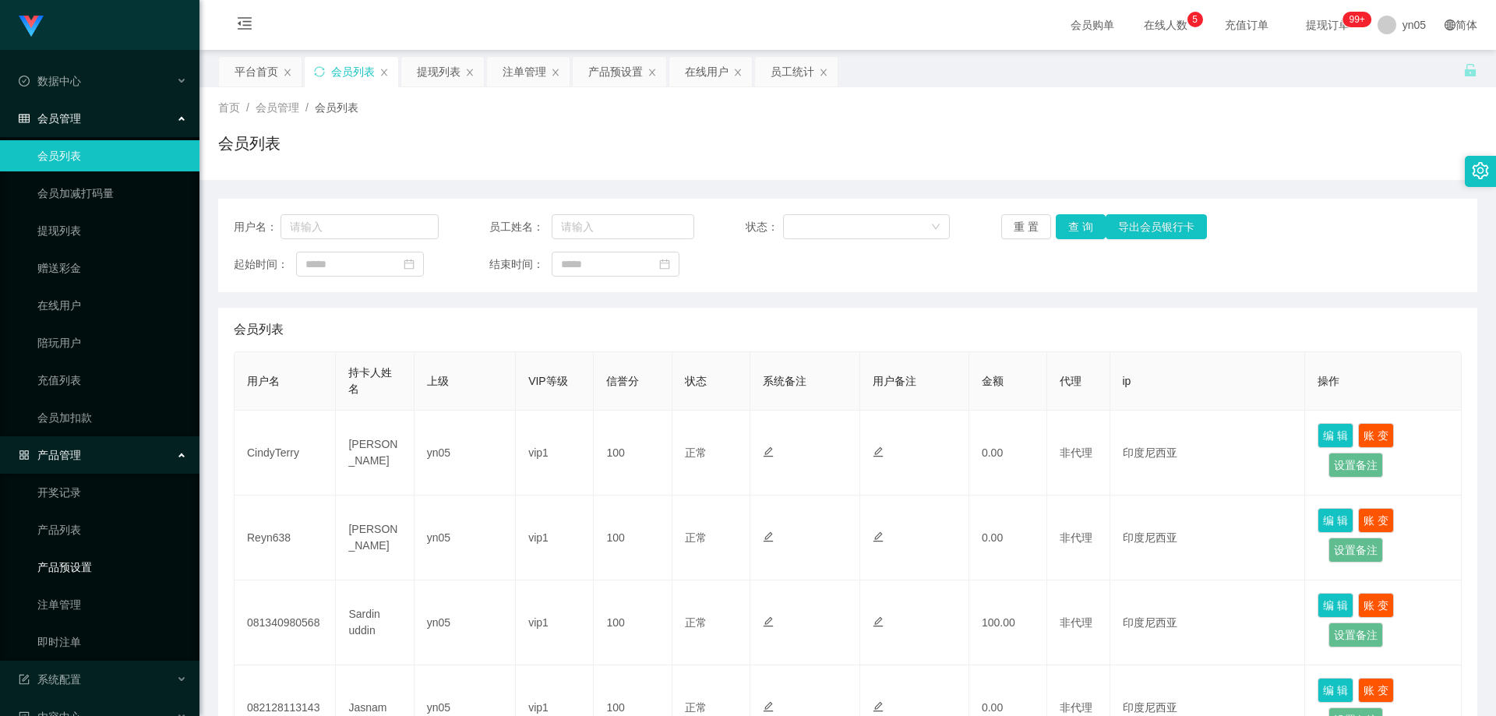
click at [90, 567] on link "产品预设置" at bounding box center [112, 567] width 150 height 31
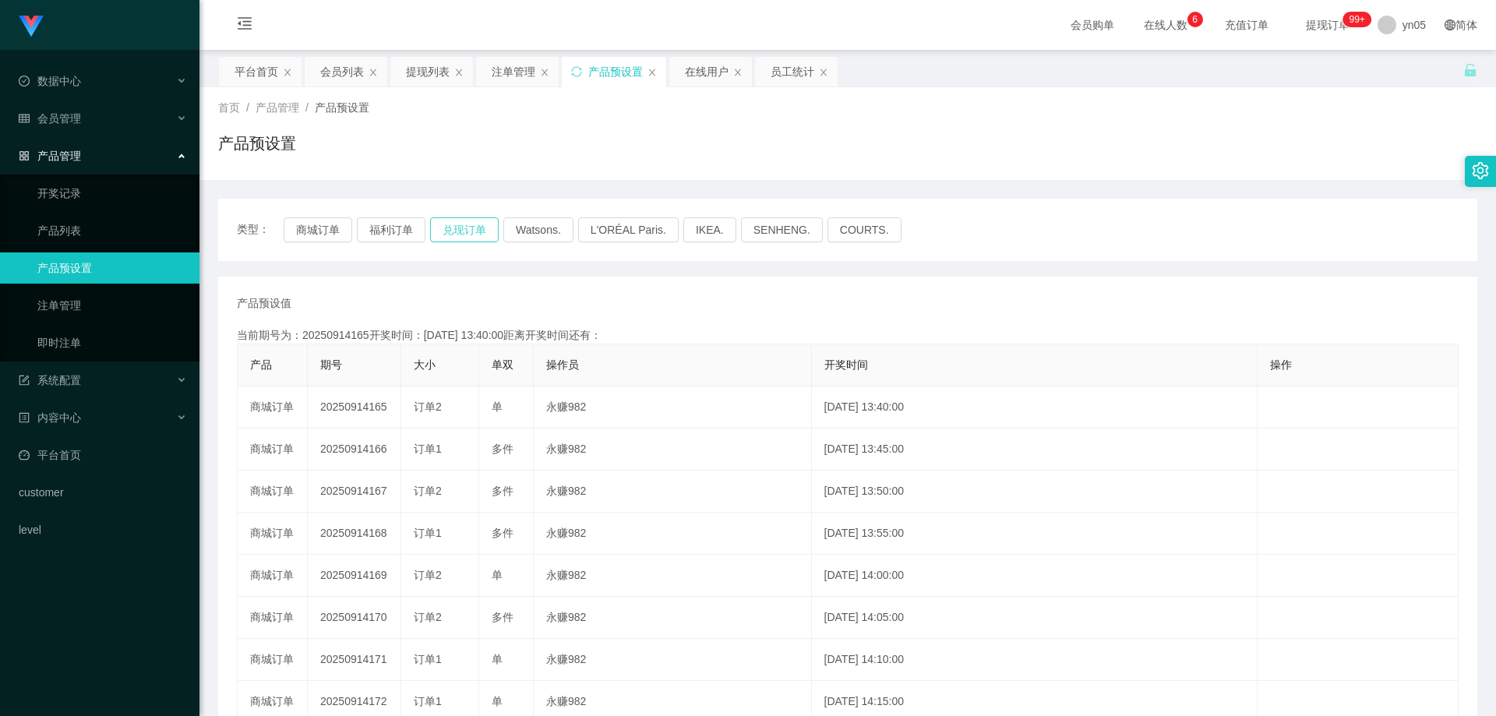
click at [456, 232] on button "兑现订单" at bounding box center [464, 229] width 69 height 25
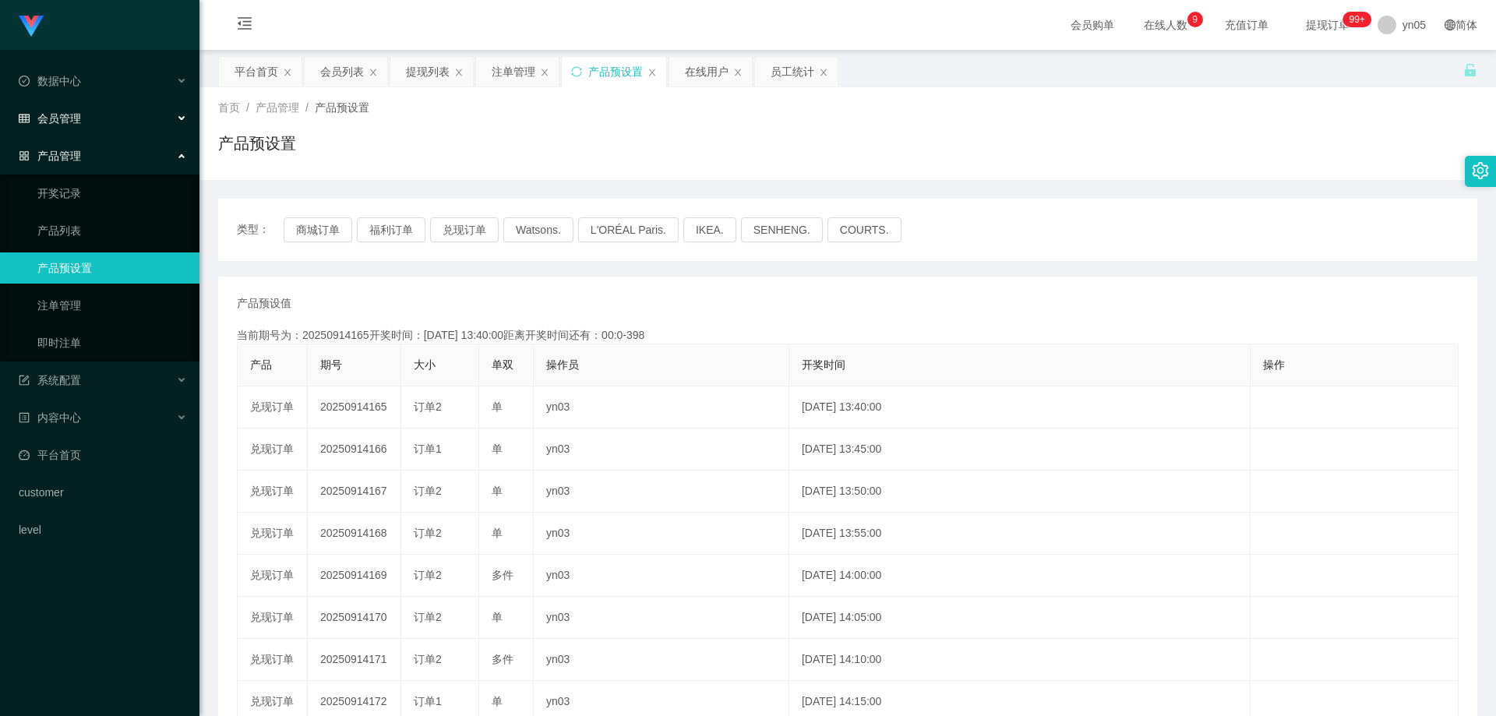
click at [72, 118] on span "会员管理" at bounding box center [50, 118] width 62 height 12
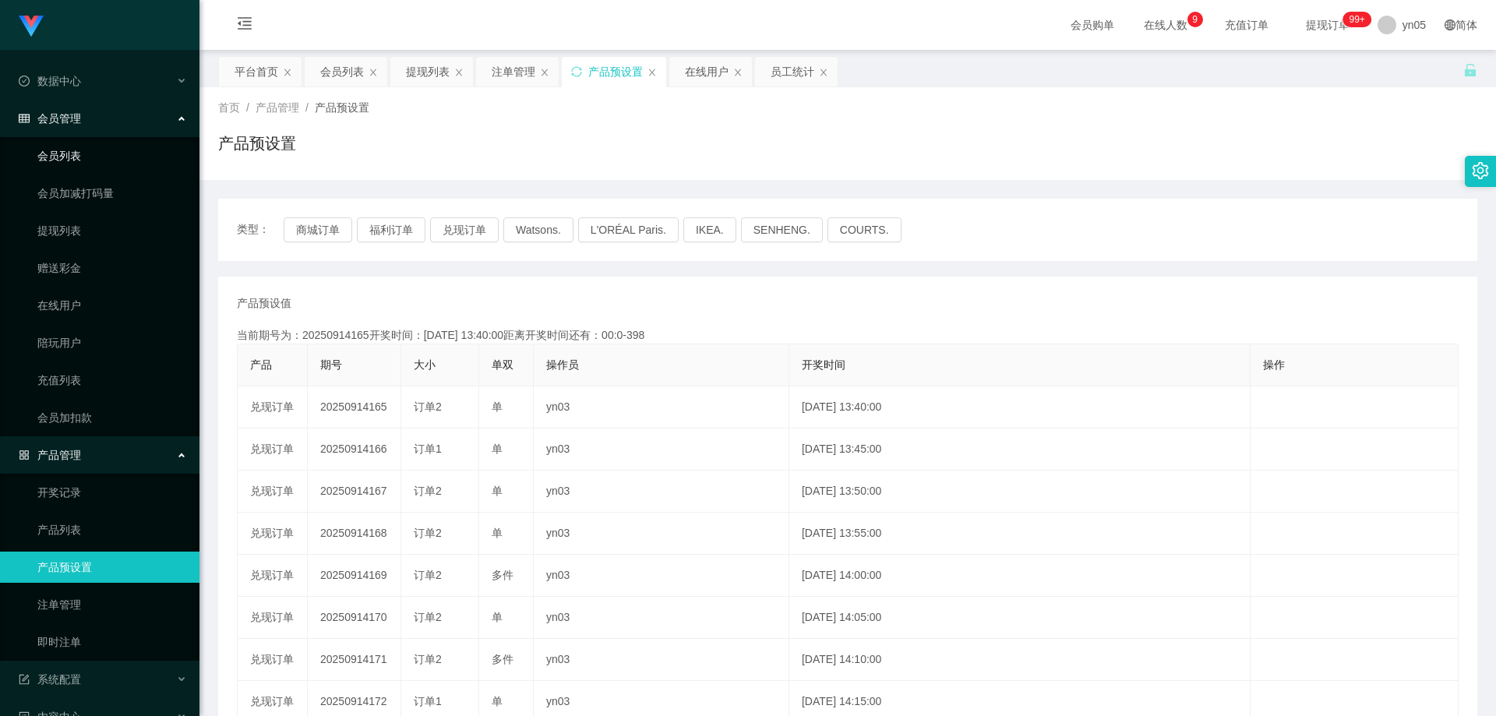
click at [84, 153] on link "会员列表" at bounding box center [112, 155] width 150 height 31
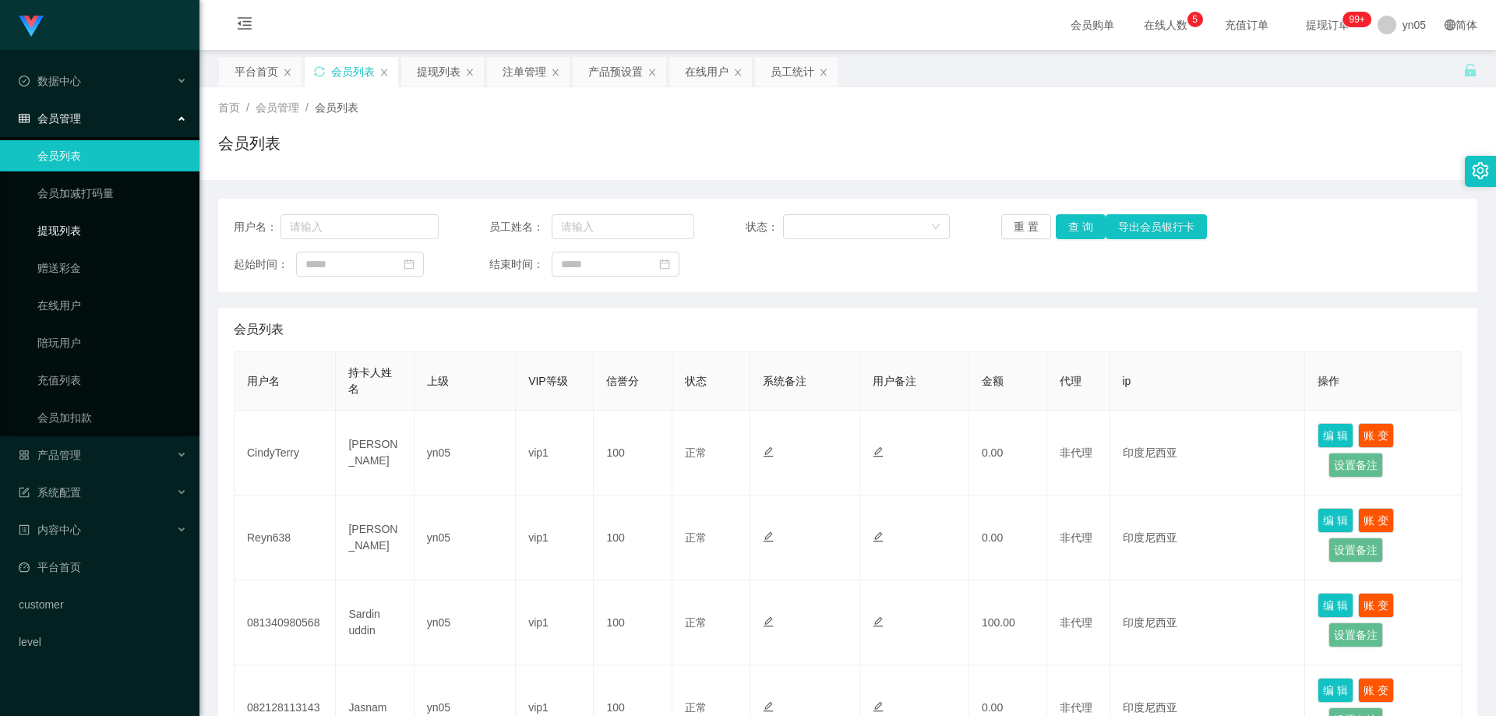
click at [108, 231] on link "提现列表" at bounding box center [112, 230] width 150 height 31
